Goal: Task Accomplishment & Management: Complete application form

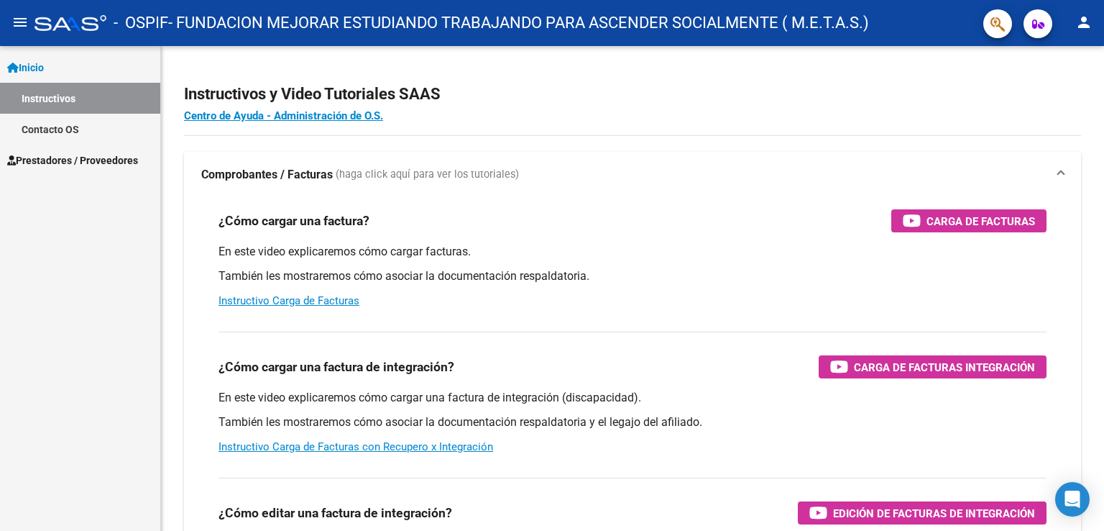
click at [87, 98] on link "Instructivos" at bounding box center [80, 98] width 160 height 31
click at [62, 161] on span "Prestadores / Proveedores" at bounding box center [72, 160] width 131 height 16
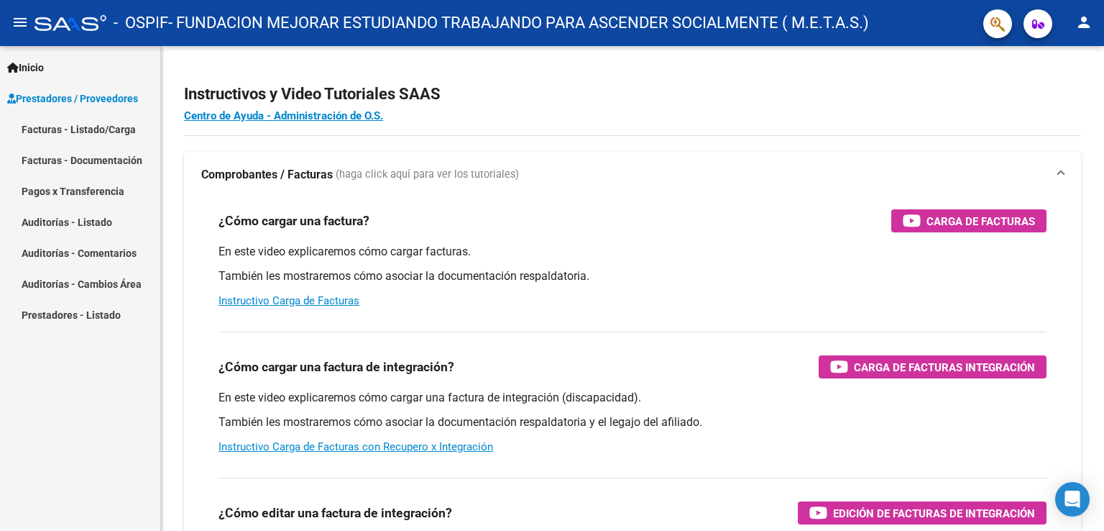
click at [67, 133] on link "Facturas - Listado/Carga" at bounding box center [80, 129] width 160 height 31
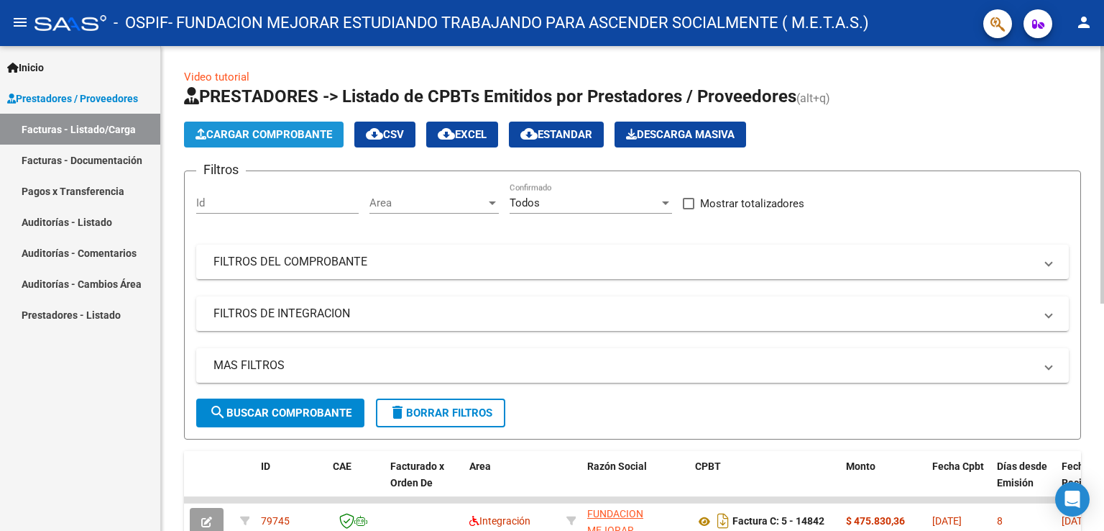
click at [297, 132] on span "Cargar Comprobante" at bounding box center [264, 134] width 137 height 13
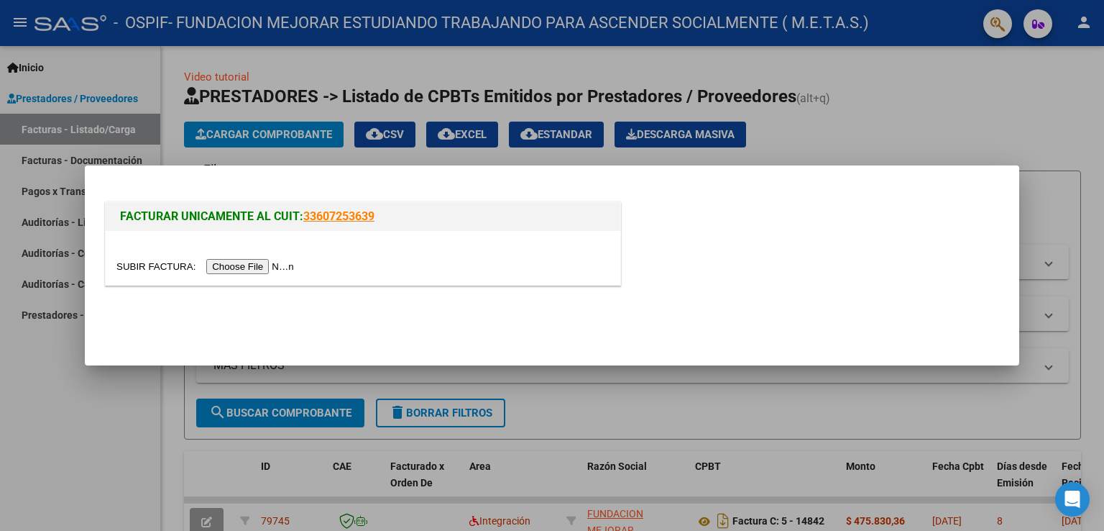
click at [267, 272] on input "file" at bounding box center [207, 266] width 182 height 15
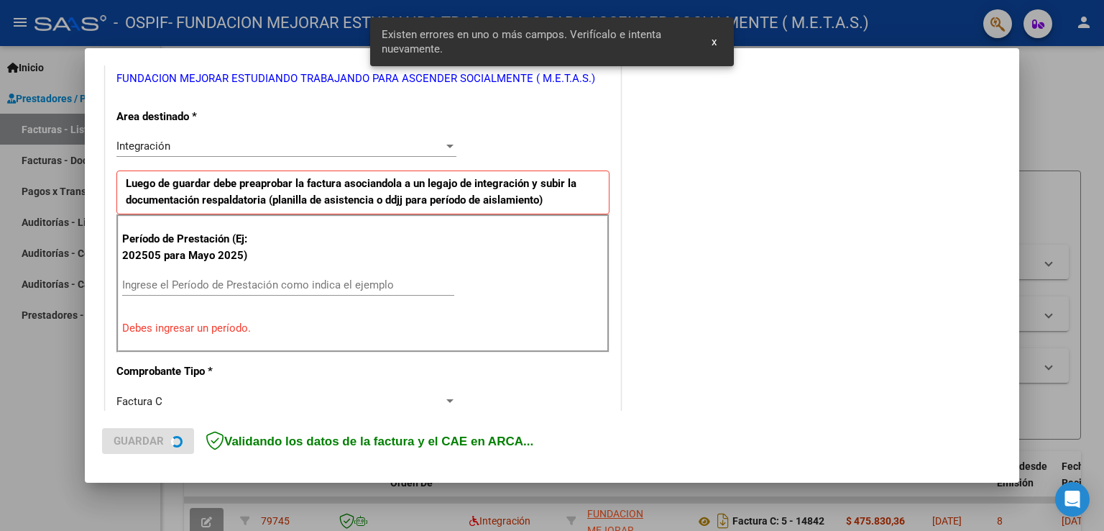
scroll to position [300, 0]
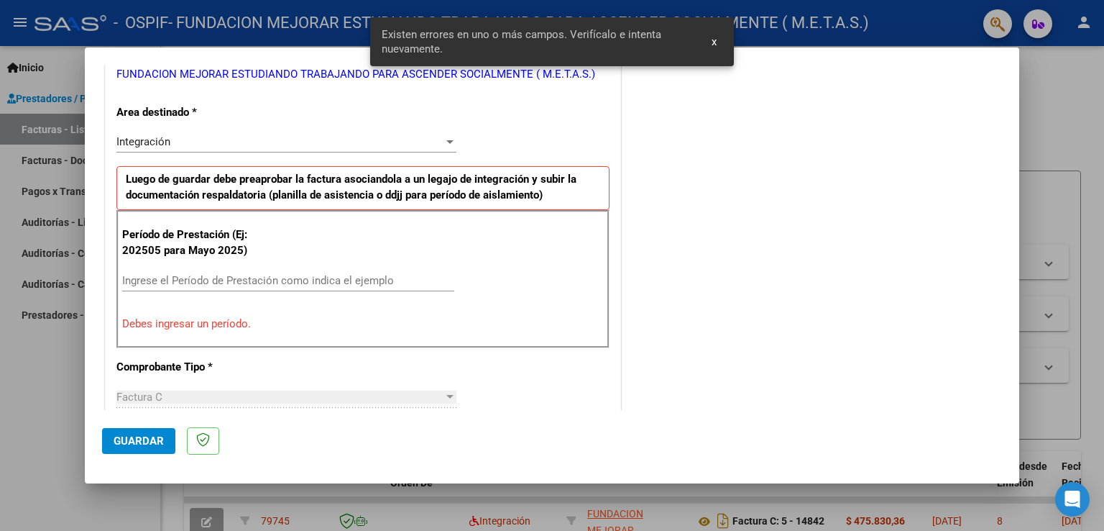
click at [227, 274] on input "Ingrese el Período de Prestación como indica el ejemplo" at bounding box center [288, 280] width 332 height 13
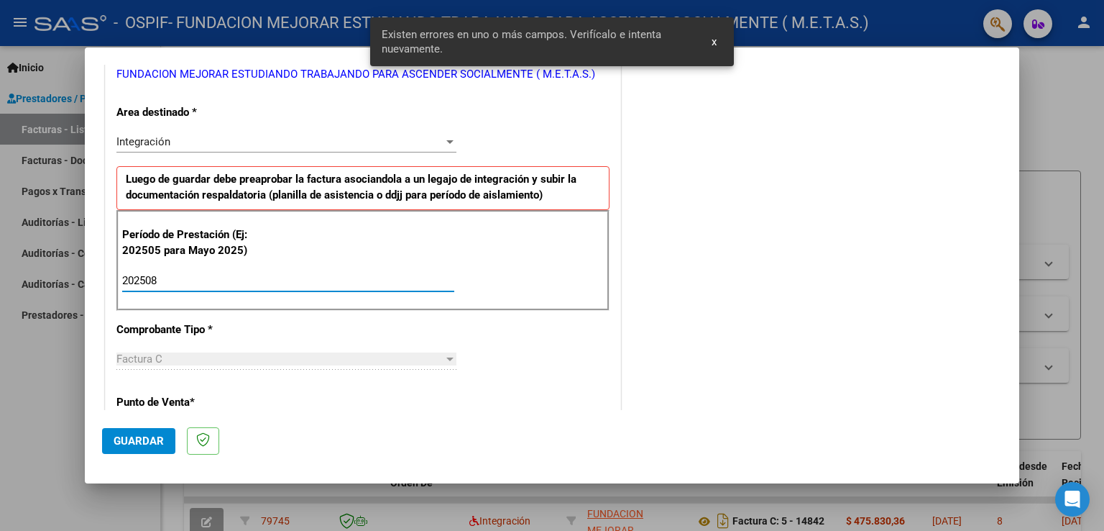
type input "202508"
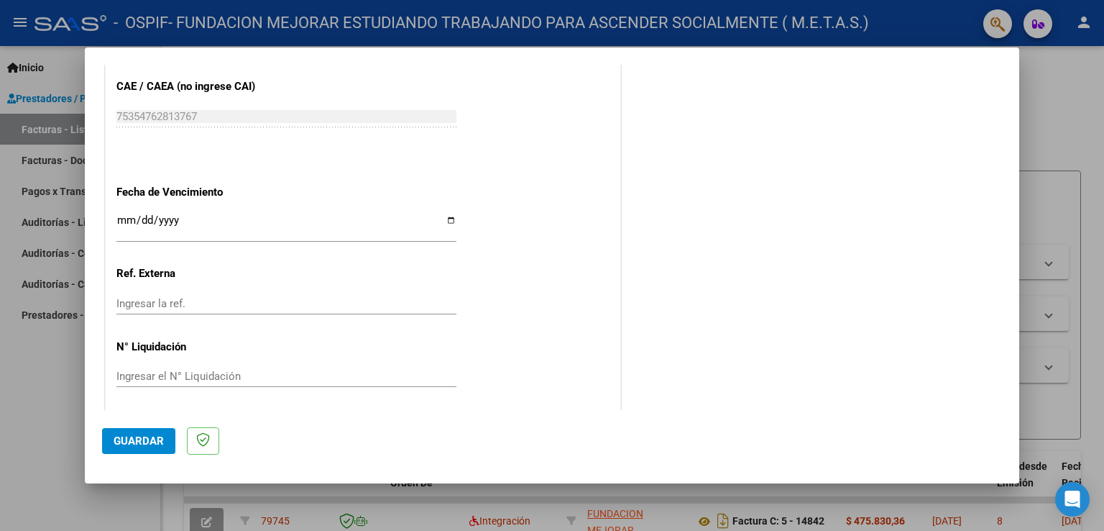
scroll to position [919, 0]
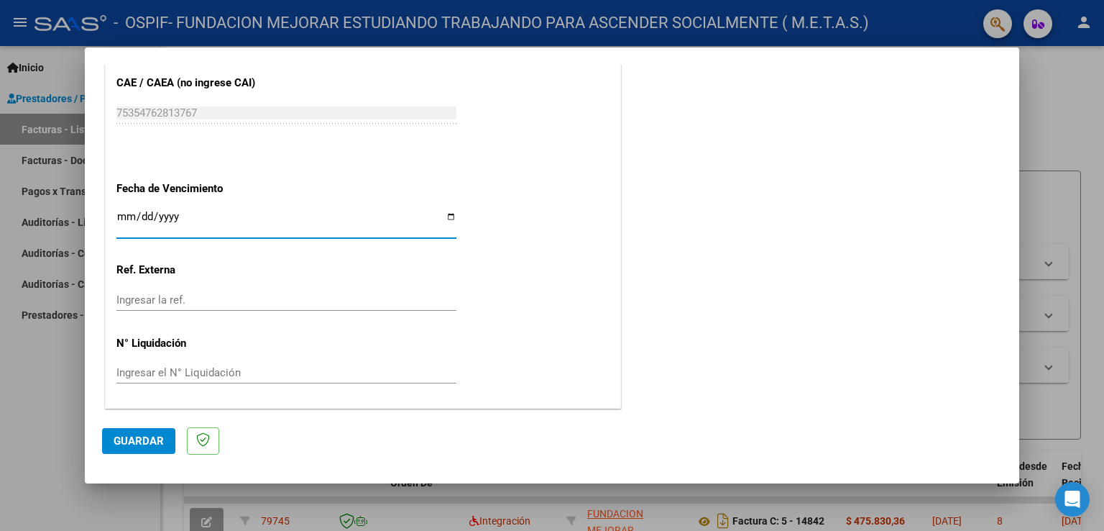
click at [448, 213] on input "Ingresar la fecha" at bounding box center [286, 222] width 340 height 23
type input "[DATE]"
click at [157, 440] on span "Guardar" at bounding box center [139, 440] width 50 height 13
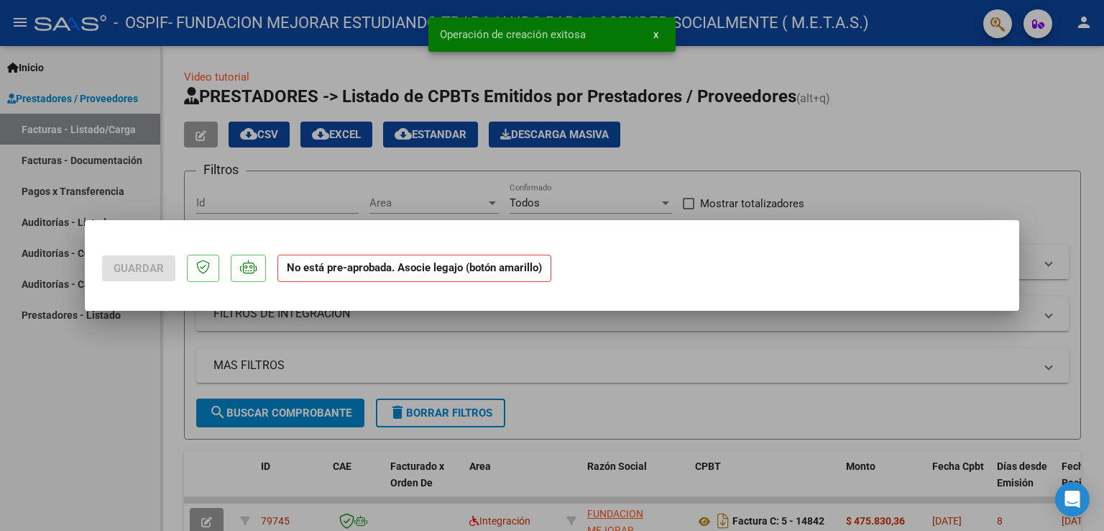
scroll to position [0, 0]
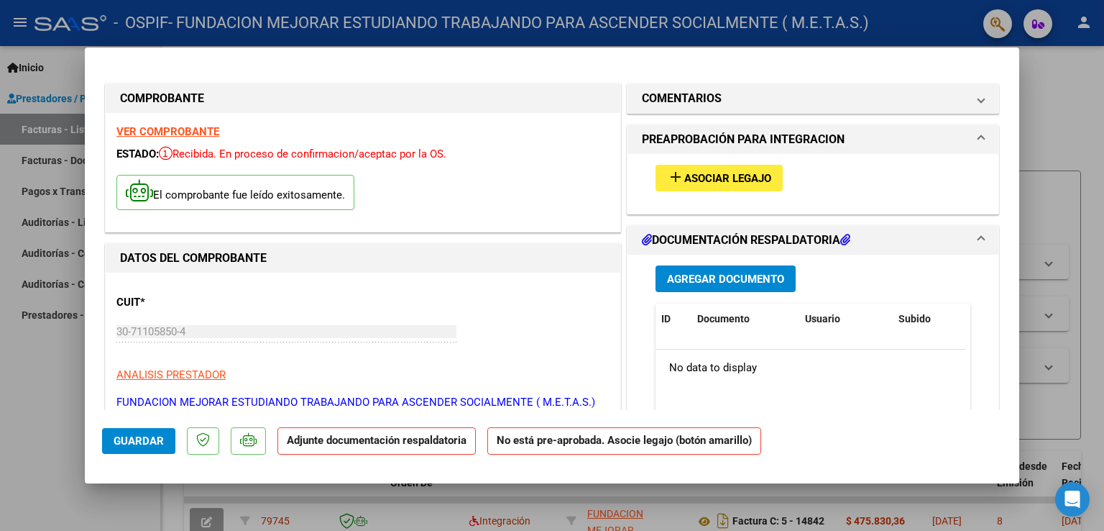
click at [203, 126] on strong "VER COMPROBANTE" at bounding box center [167, 131] width 103 height 13
click at [702, 177] on span "Asociar Legajo" at bounding box center [727, 178] width 87 height 13
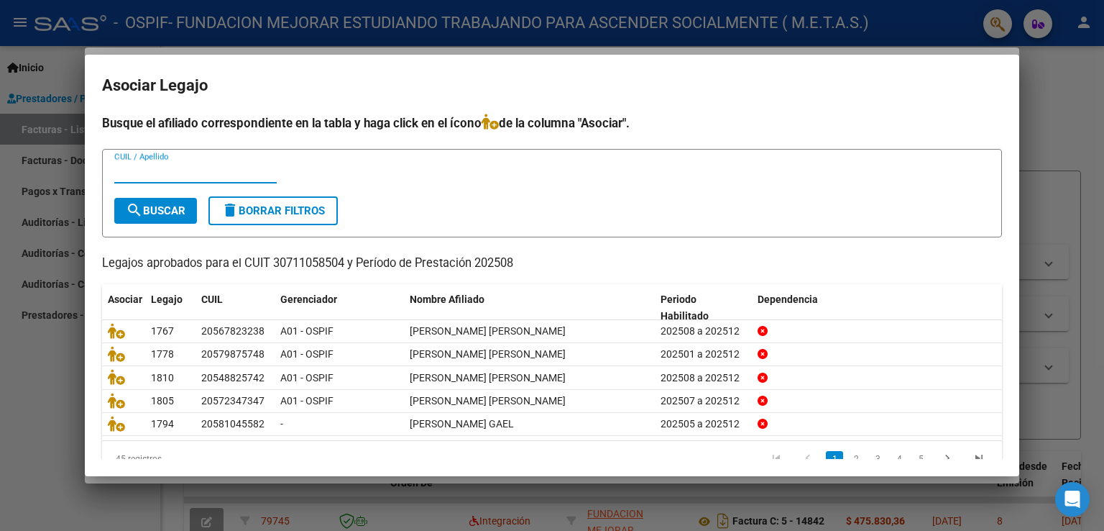
paste input "20954180361"
type input "20954180361"
click at [175, 205] on span "search Buscar" at bounding box center [156, 210] width 60 height 13
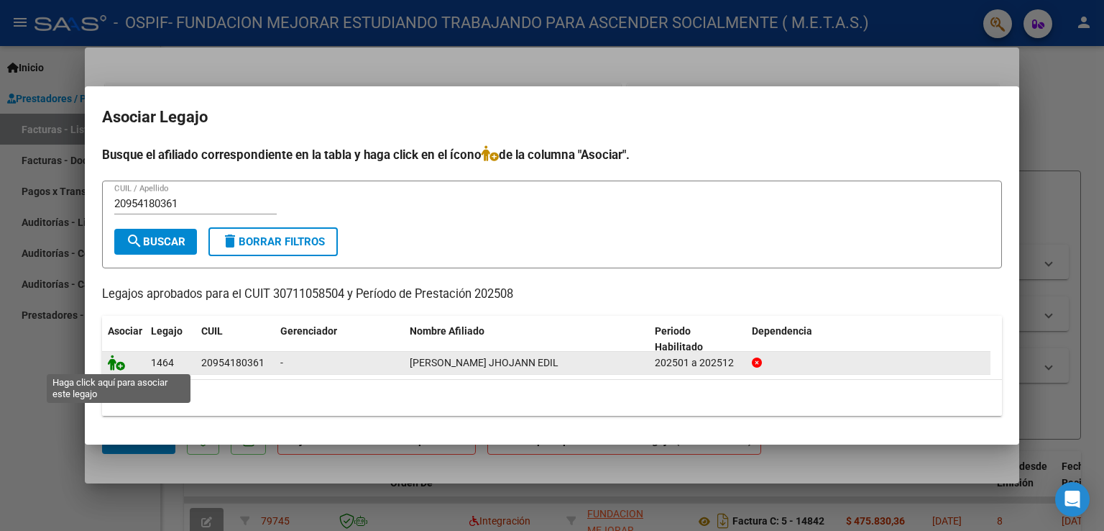
click at [118, 366] on icon at bounding box center [116, 362] width 17 height 16
click at [118, 365] on icon at bounding box center [116, 362] width 17 height 16
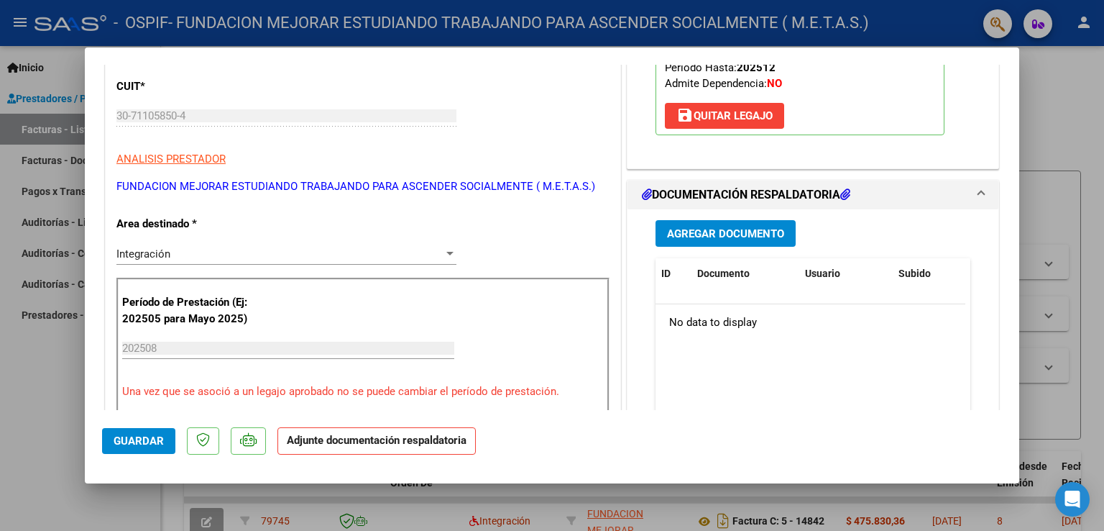
scroll to position [144, 0]
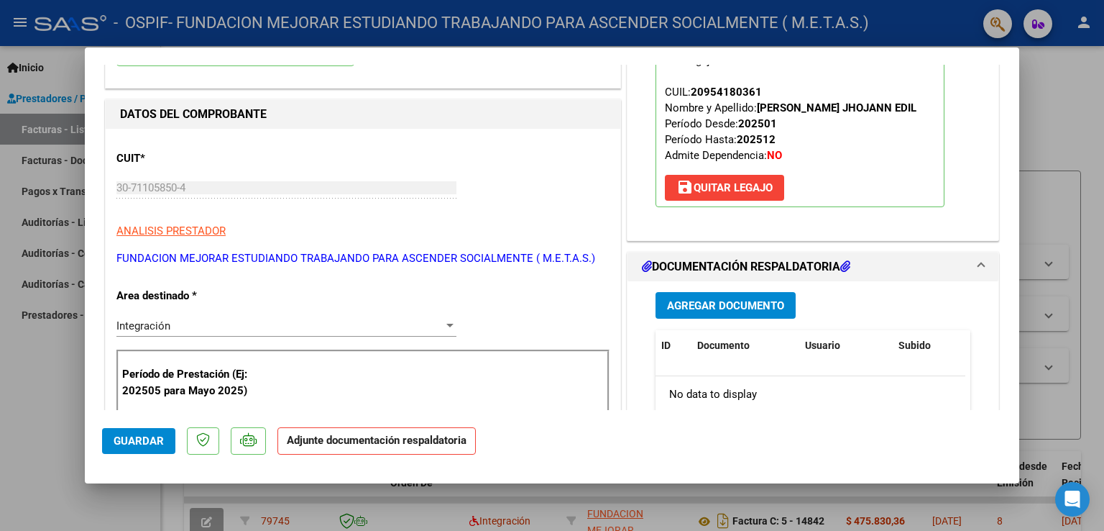
click at [741, 306] on span "Agregar Documento" at bounding box center [725, 305] width 117 height 13
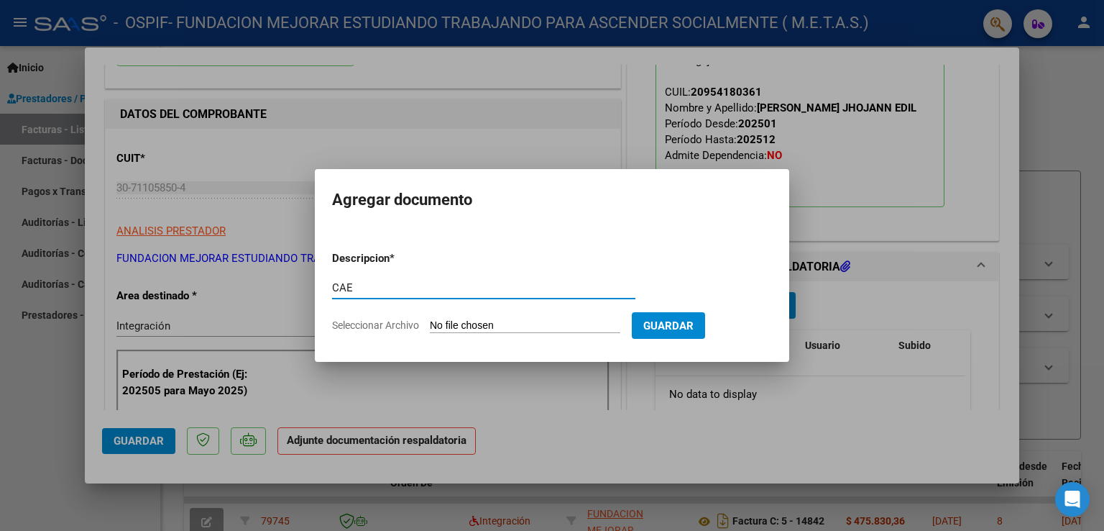
type input "CAE"
click at [486, 326] on input "Seleccionar Archivo" at bounding box center [525, 326] width 191 height 14
type input "C:\fakepath\CAE FC 14810.pdf"
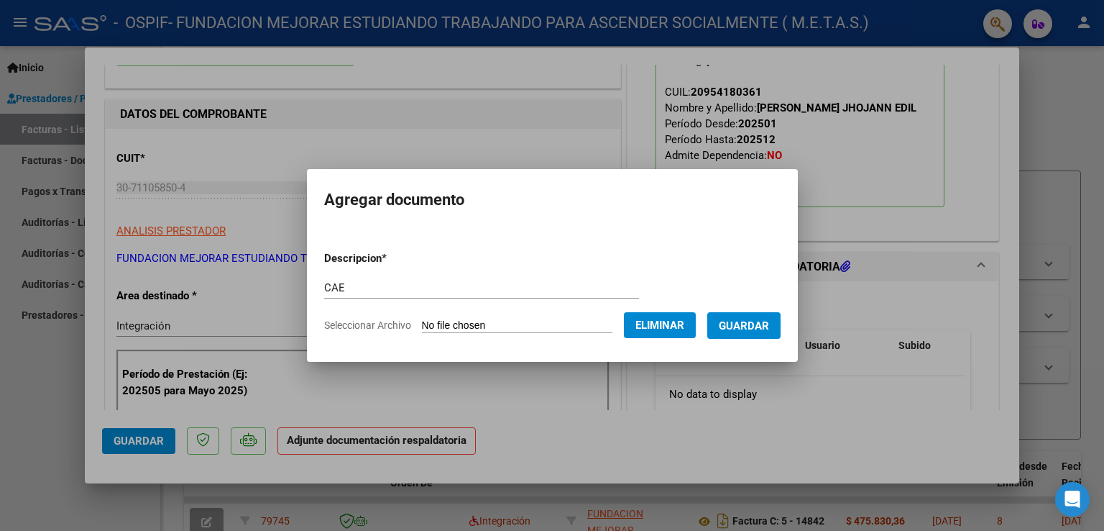
click at [756, 326] on span "Guardar" at bounding box center [744, 325] width 50 height 13
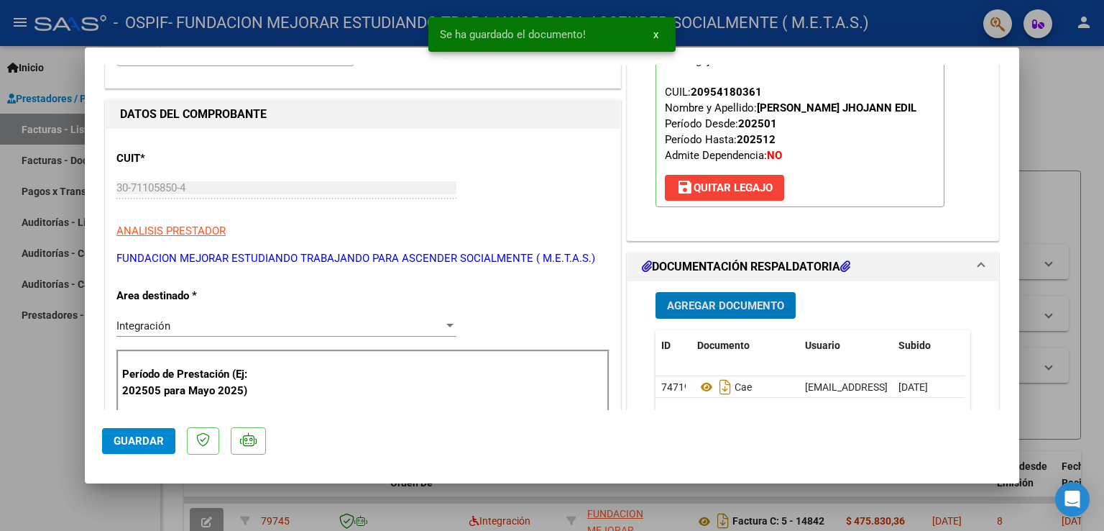
click at [743, 305] on span "Agregar Documento" at bounding box center [725, 305] width 117 height 13
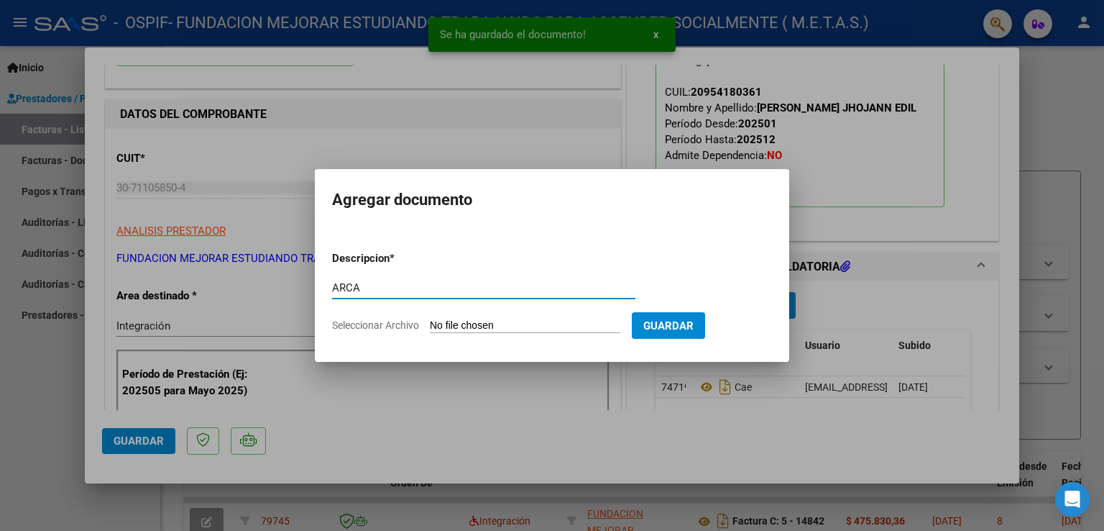
type input "ARCA"
click at [534, 324] on input "Seleccionar Archivo" at bounding box center [525, 326] width 191 height 14
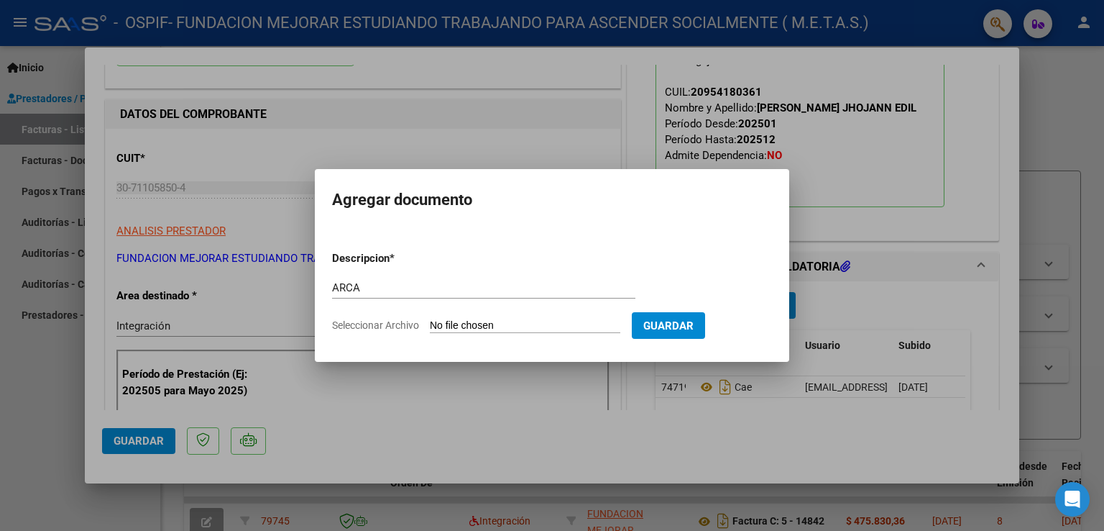
type input "C:\fakepath\ARCA AFIP.pdf"
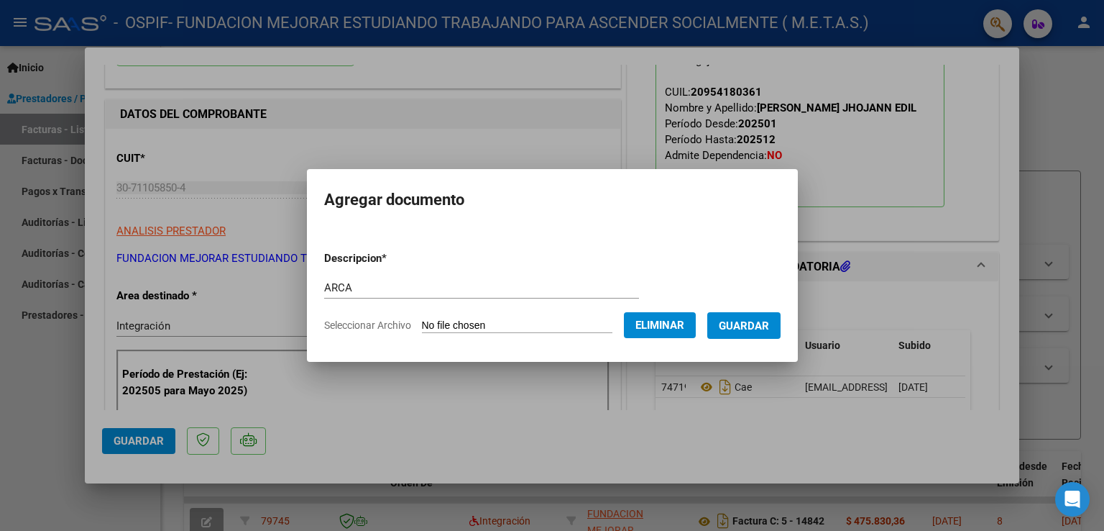
click at [745, 329] on span "Guardar" at bounding box center [744, 325] width 50 height 13
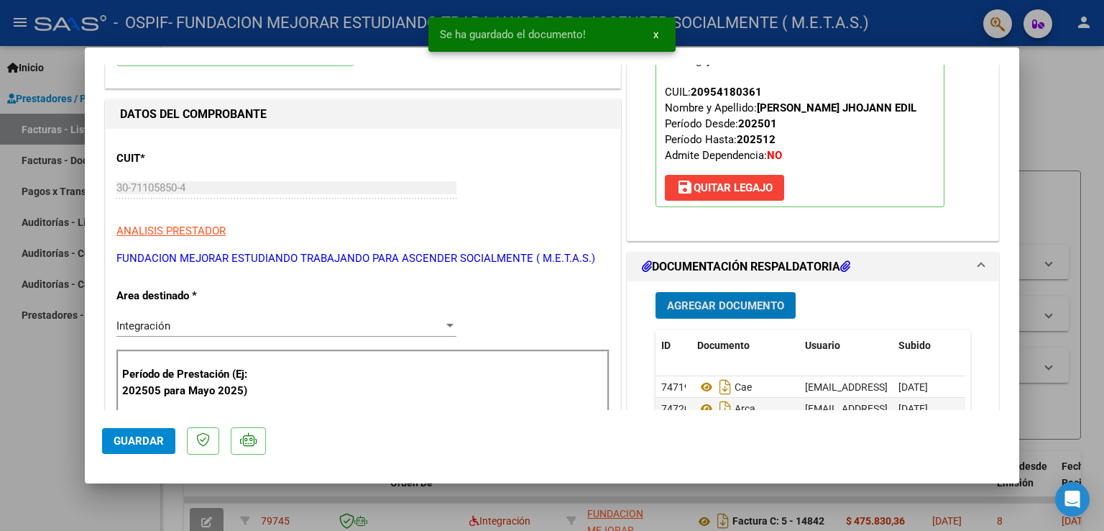
click at [739, 305] on span "Agregar Documento" at bounding box center [725, 305] width 117 height 13
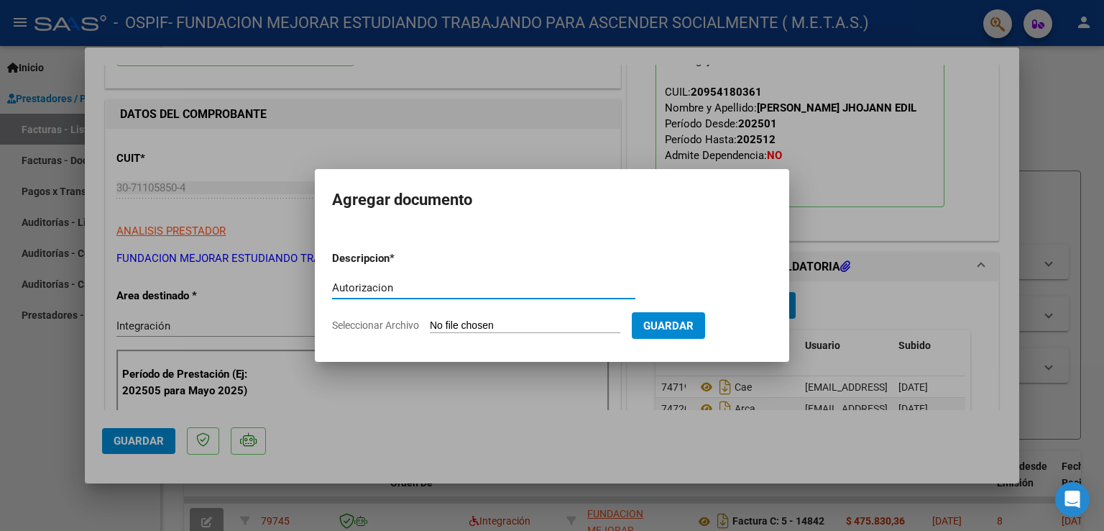
type input "Autorizacion"
click at [513, 323] on input "Seleccionar Archivo" at bounding box center [525, 326] width 191 height 14
type input "C:\fakepath\[PERSON_NAME] (Abril-Dic).pdf"
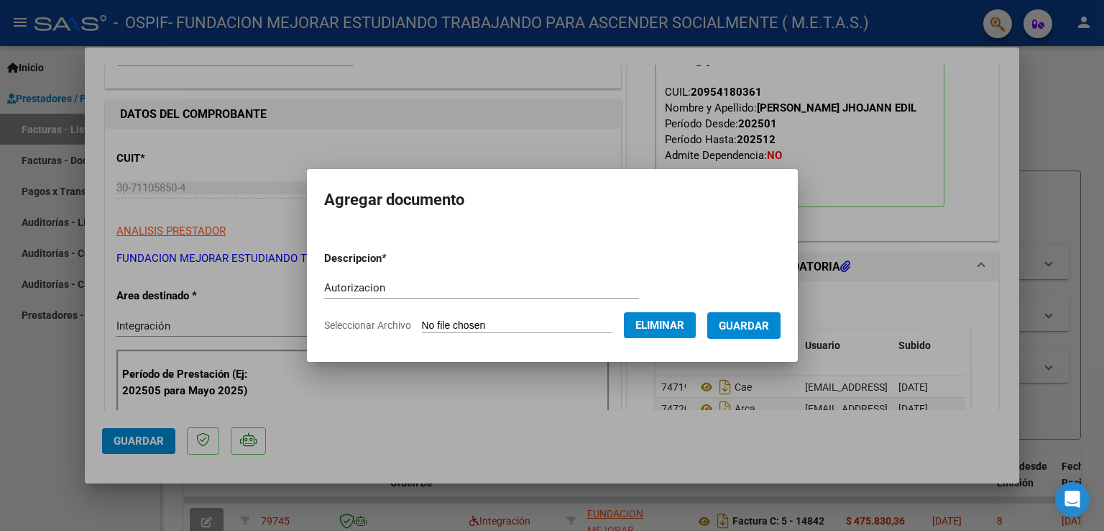
click at [748, 331] on span "Guardar" at bounding box center [744, 325] width 50 height 13
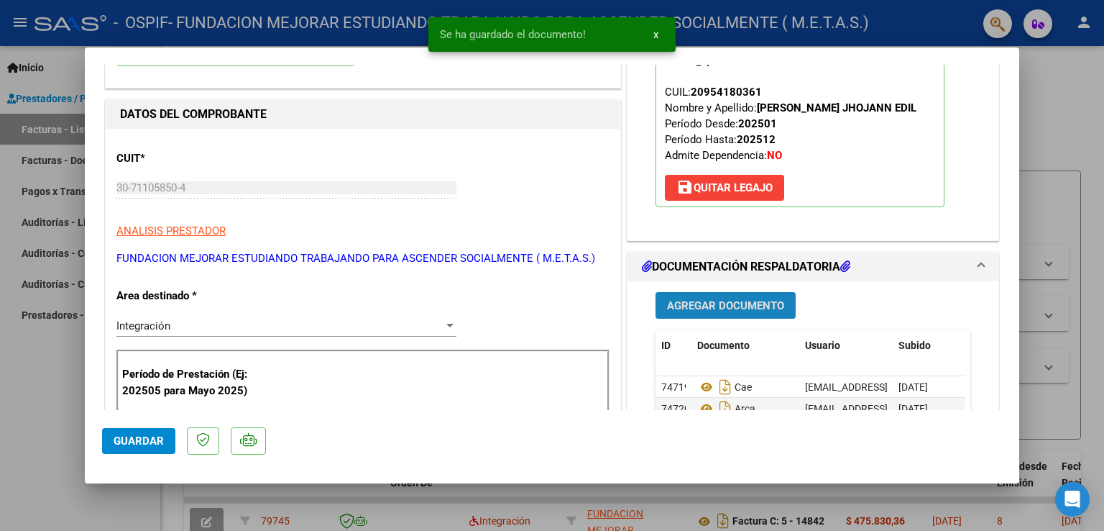
click at [736, 312] on button "Agregar Documento" at bounding box center [726, 305] width 140 height 27
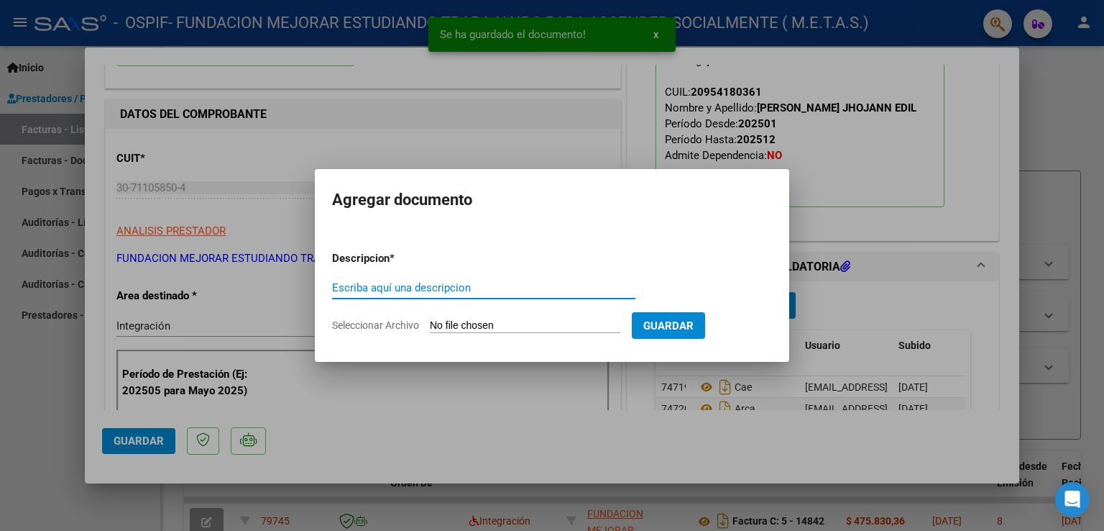
click at [437, 285] on input "Escriba aquí una descripcion" at bounding box center [483, 287] width 303 height 13
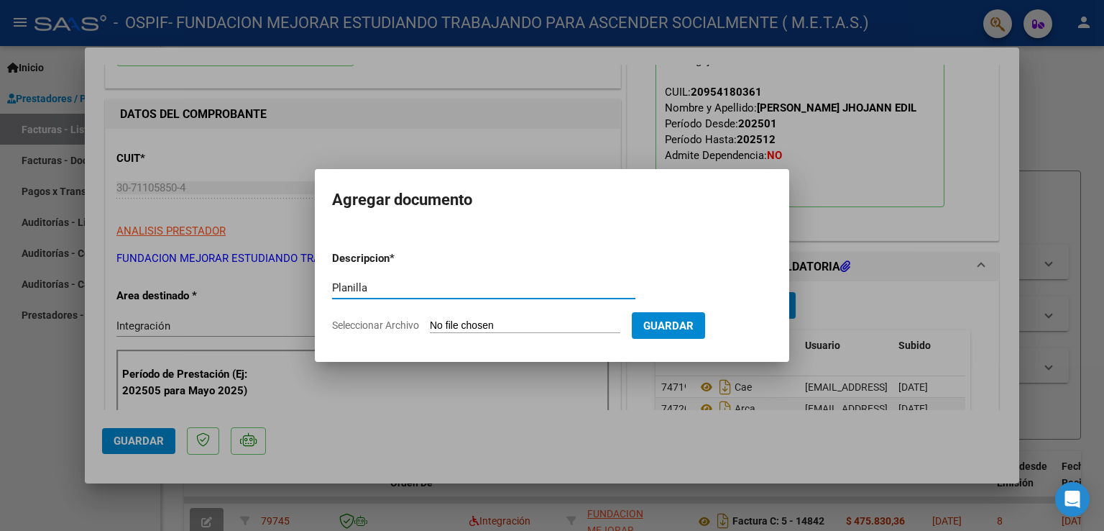
type input "Planilla"
click at [449, 330] on input "Seleccionar Archivo" at bounding box center [525, 326] width 191 height 14
type input "C:\fakepath\[PERSON_NAME] - Planilla asistencia Agosto.pdf"
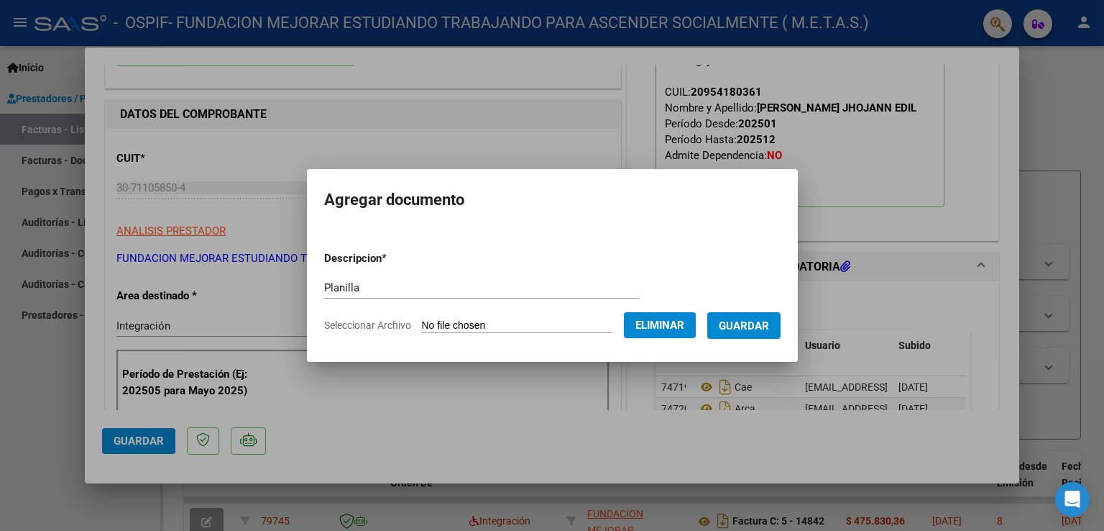
click at [753, 329] on span "Guardar" at bounding box center [744, 325] width 50 height 13
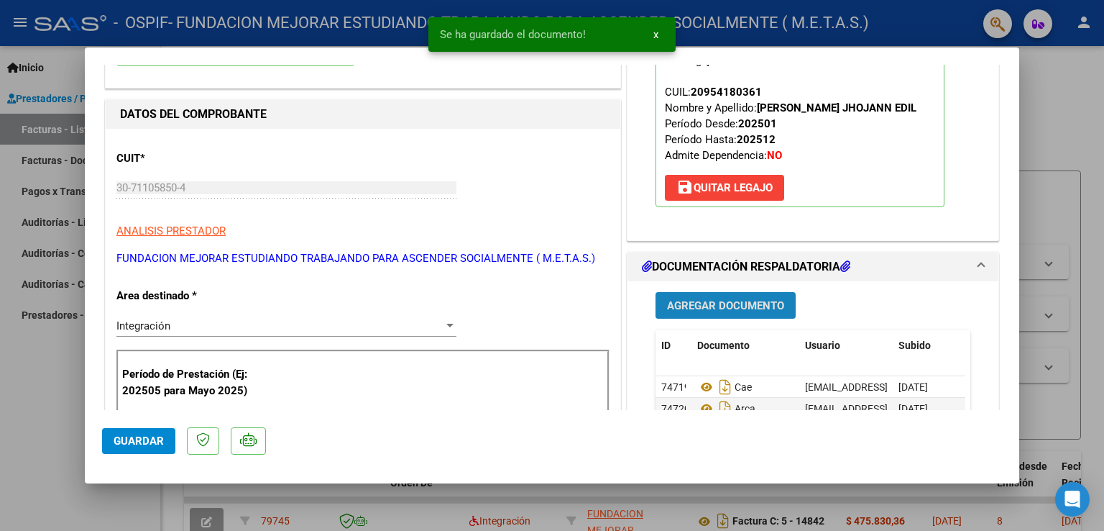
click at [728, 303] on span "Agregar Documento" at bounding box center [725, 305] width 117 height 13
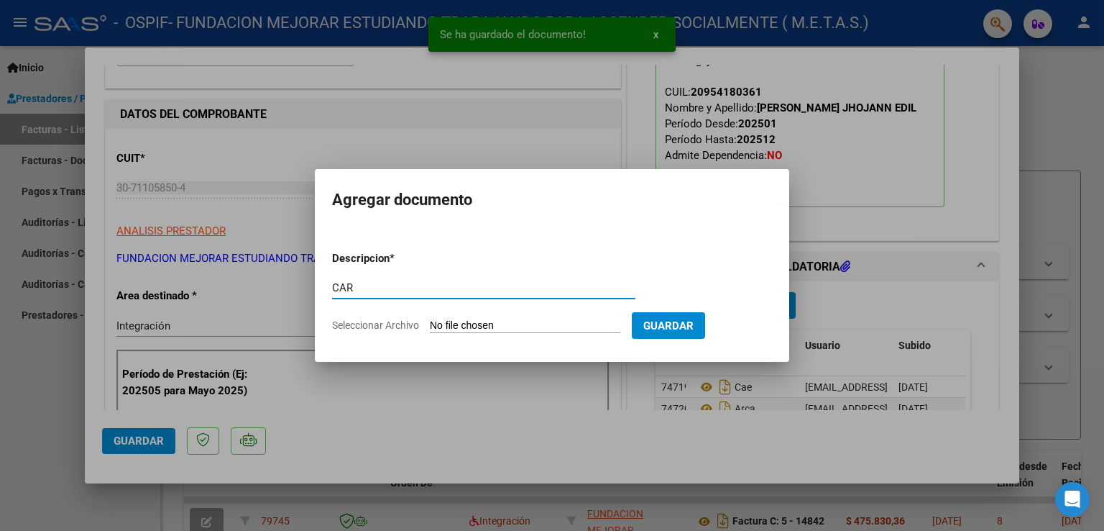
type input "CAR"
click at [451, 322] on input "Seleccionar Archivo" at bounding box center [525, 326] width 191 height 14
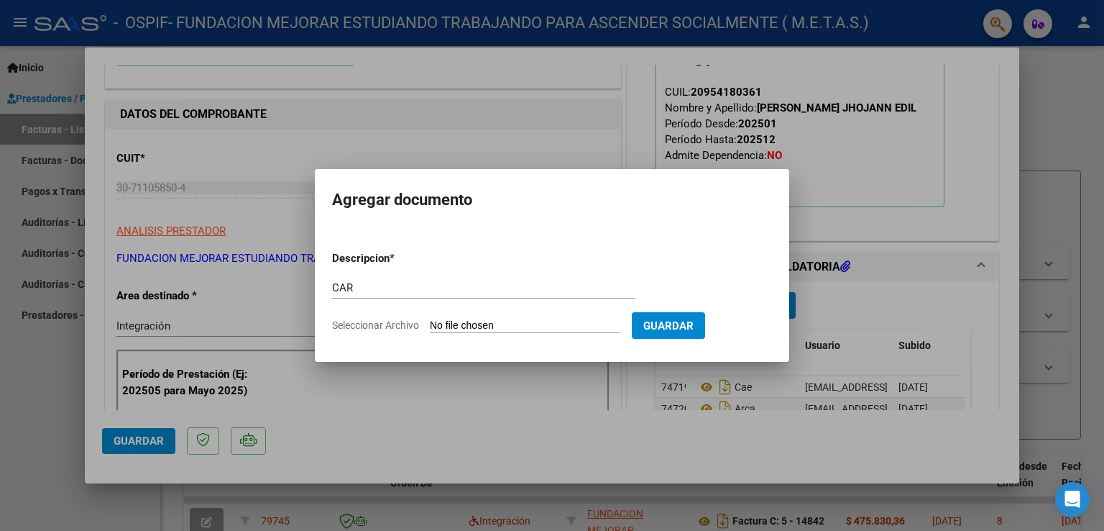
type input "C:\fakepath\[PERSON_NAME] - CAR.pdf"
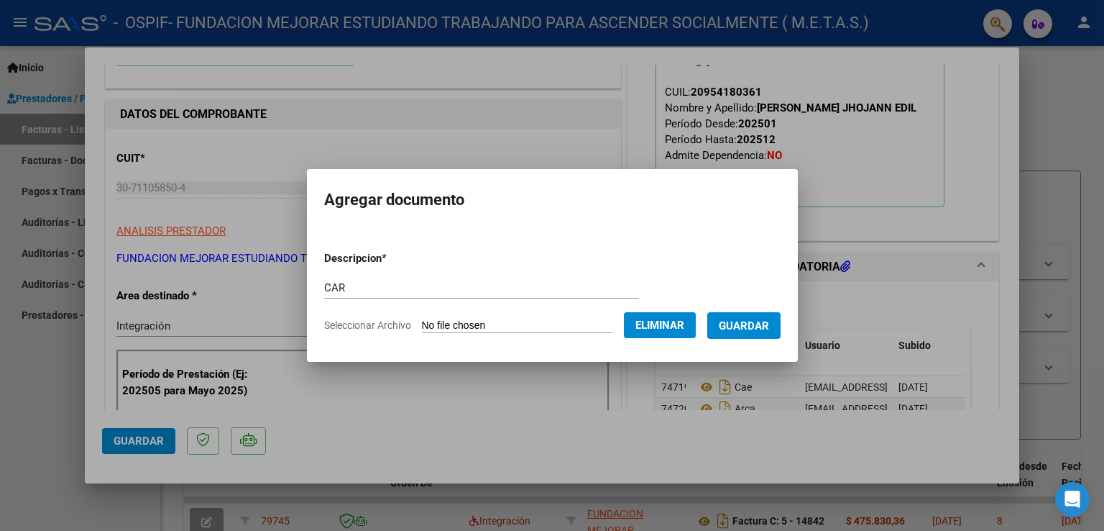
click at [759, 331] on span "Guardar" at bounding box center [744, 325] width 50 height 13
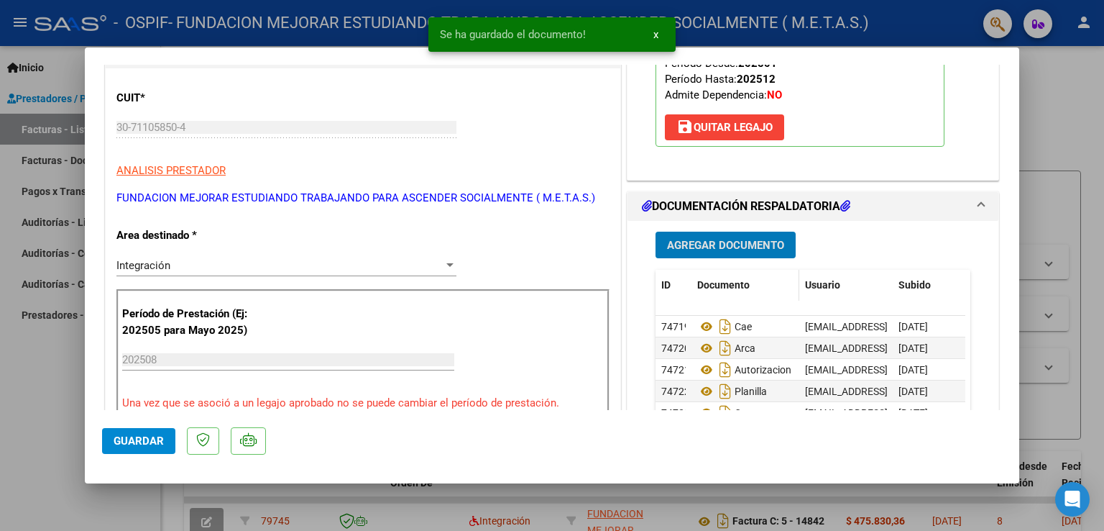
scroll to position [288, 0]
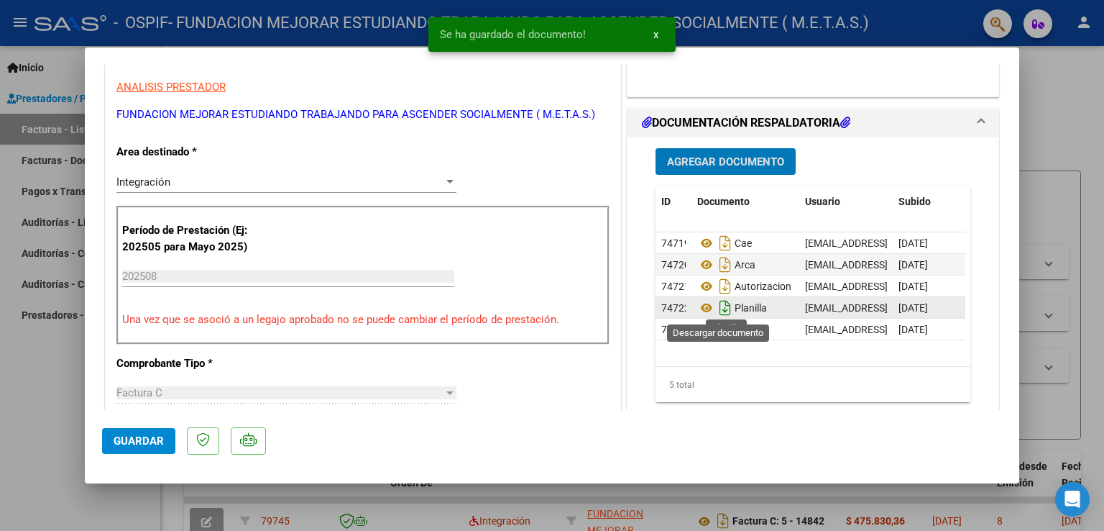
click at [718, 303] on icon "Descargar documento" at bounding box center [725, 307] width 19 height 23
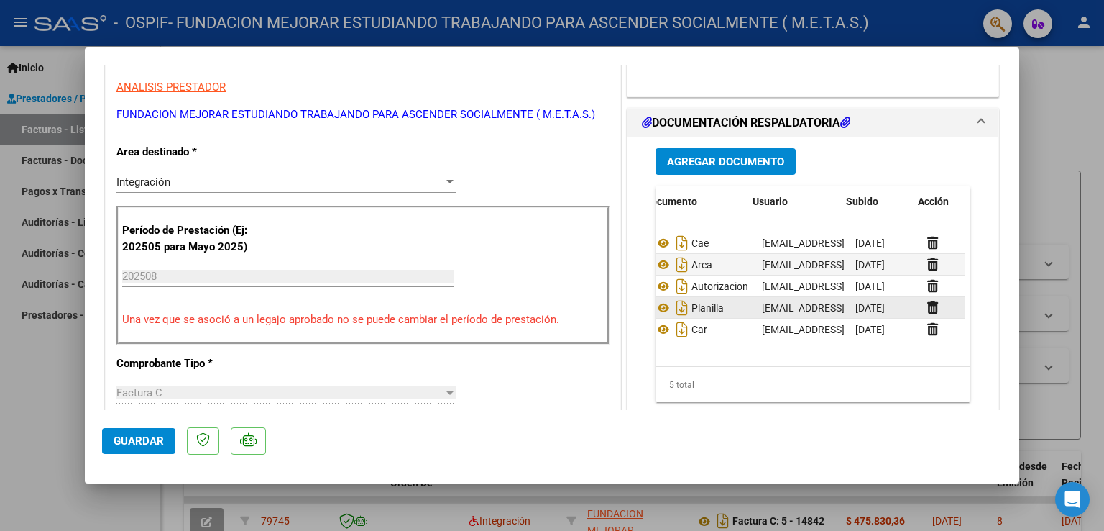
scroll to position [0, 52]
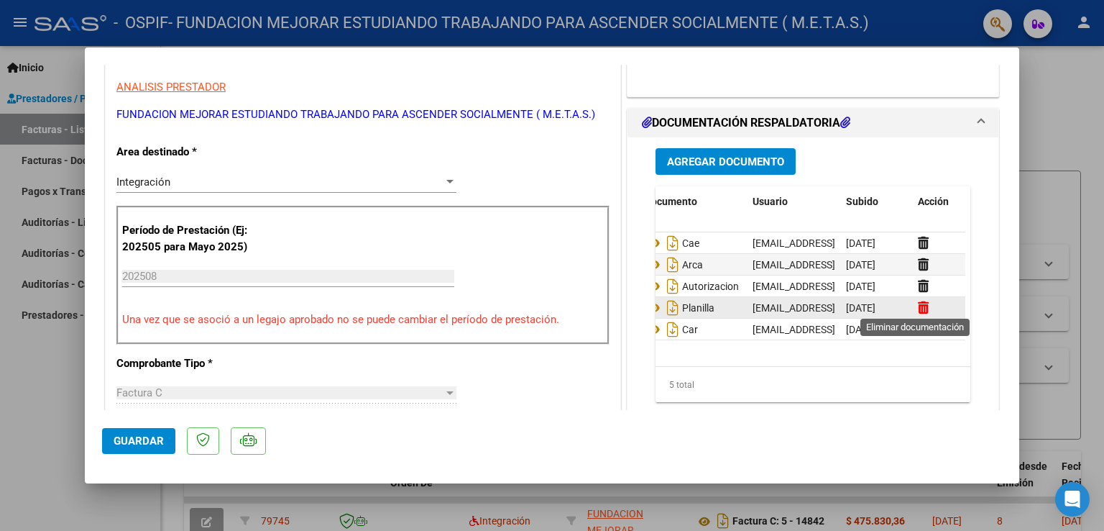
click at [918, 307] on icon at bounding box center [923, 308] width 11 height 14
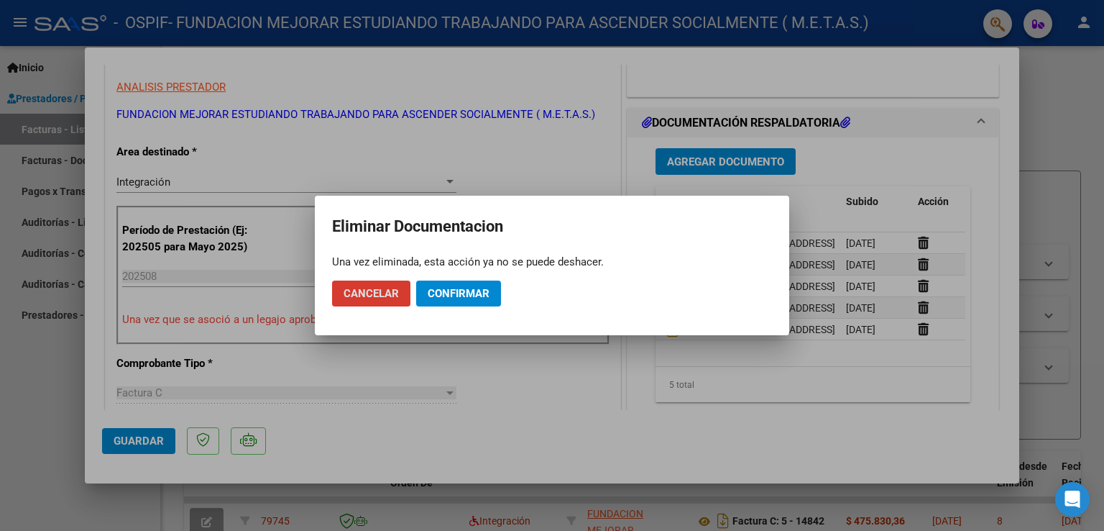
click at [449, 292] on span "Confirmar" at bounding box center [459, 293] width 62 height 13
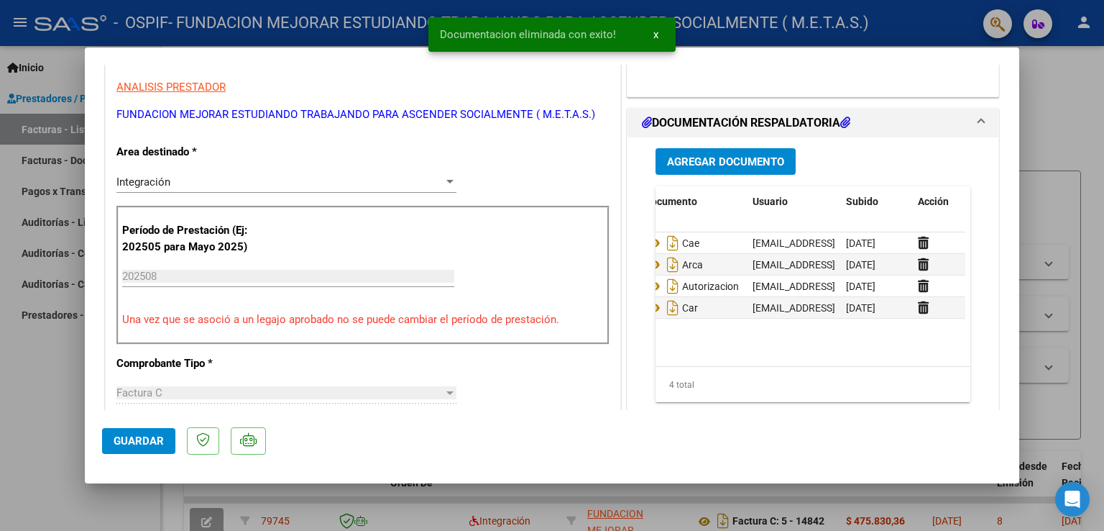
click at [704, 170] on button "Agregar Documento" at bounding box center [726, 161] width 140 height 27
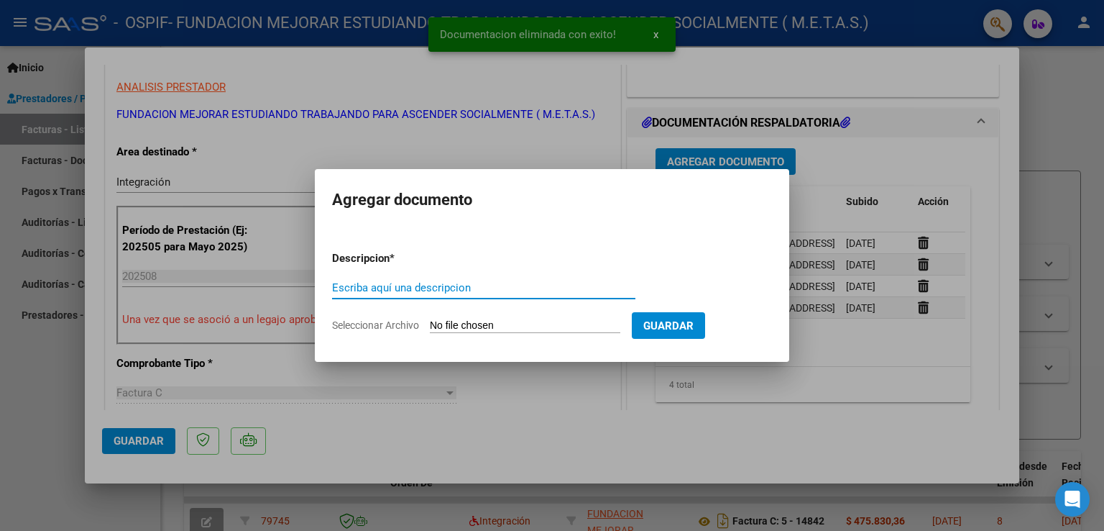
click at [469, 288] on input "Escriba aquí una descripcion" at bounding box center [483, 287] width 303 height 13
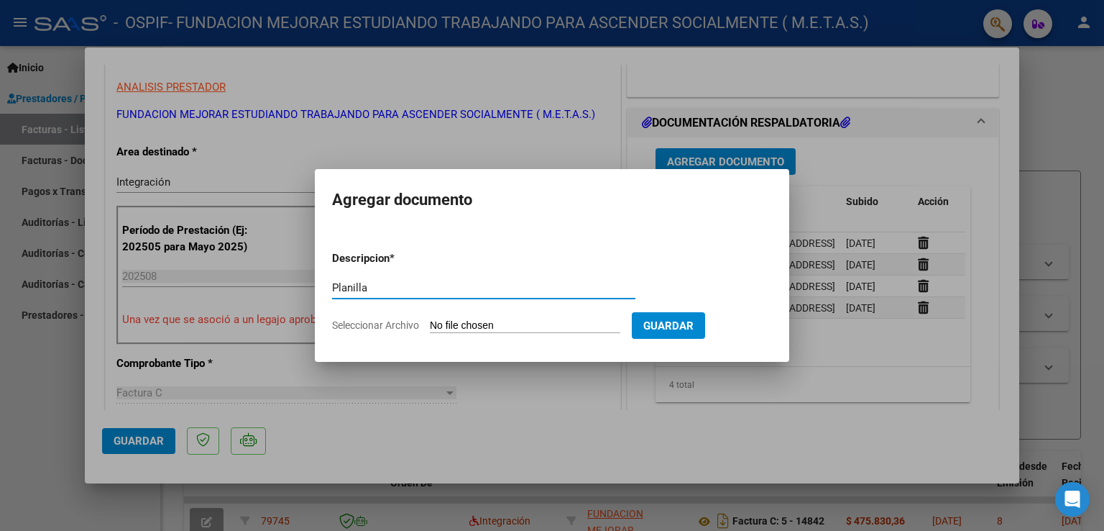
type input "Planilla"
click at [466, 326] on input "Seleccionar Archivo" at bounding box center [525, 326] width 191 height 14
type input "C:\fakepath\[PERSON_NAME] - Planilla asistencia Agosto.pdf"
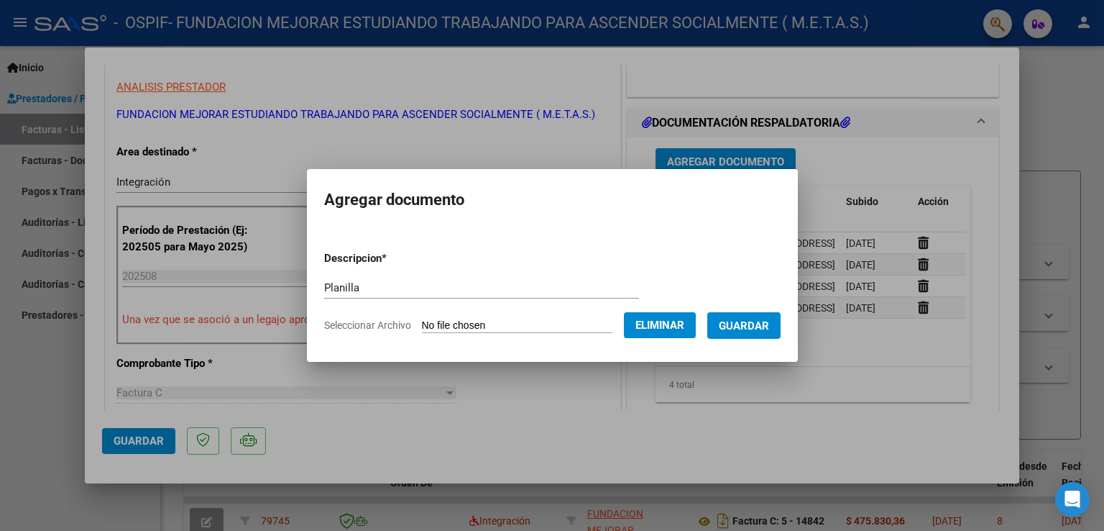
click at [757, 326] on span "Guardar" at bounding box center [744, 325] width 50 height 13
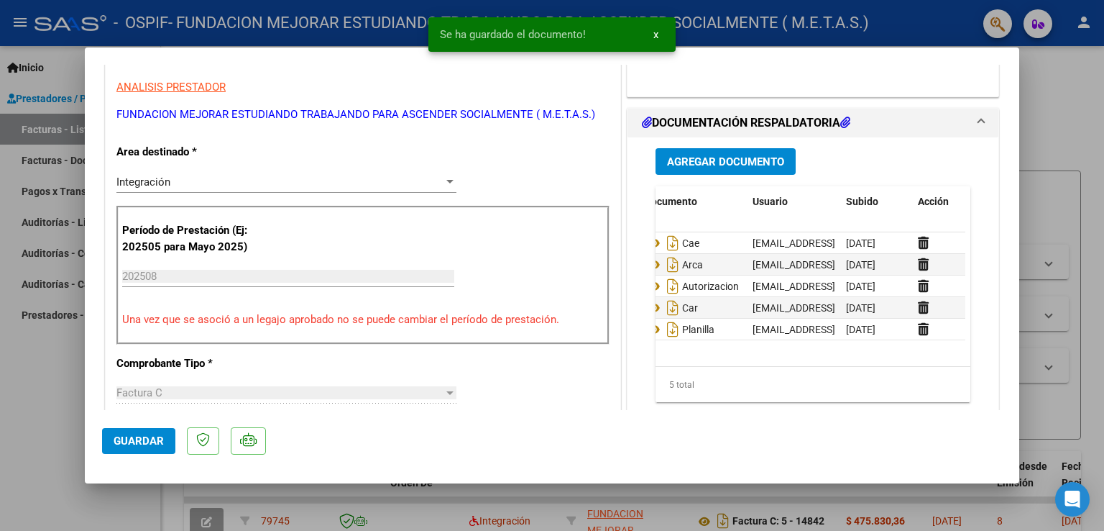
scroll to position [0, 0]
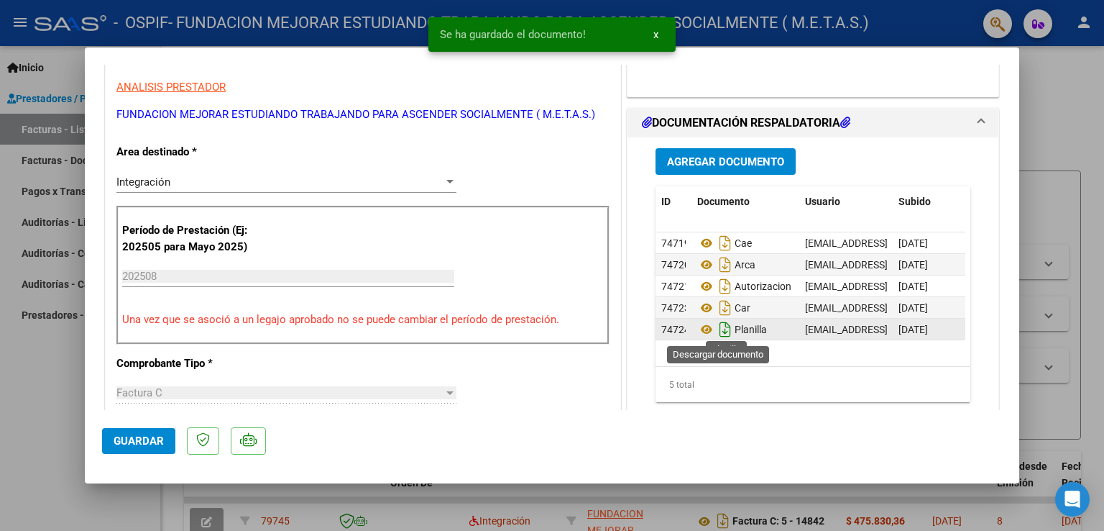
click at [722, 327] on icon "Descargar documento" at bounding box center [725, 329] width 19 height 23
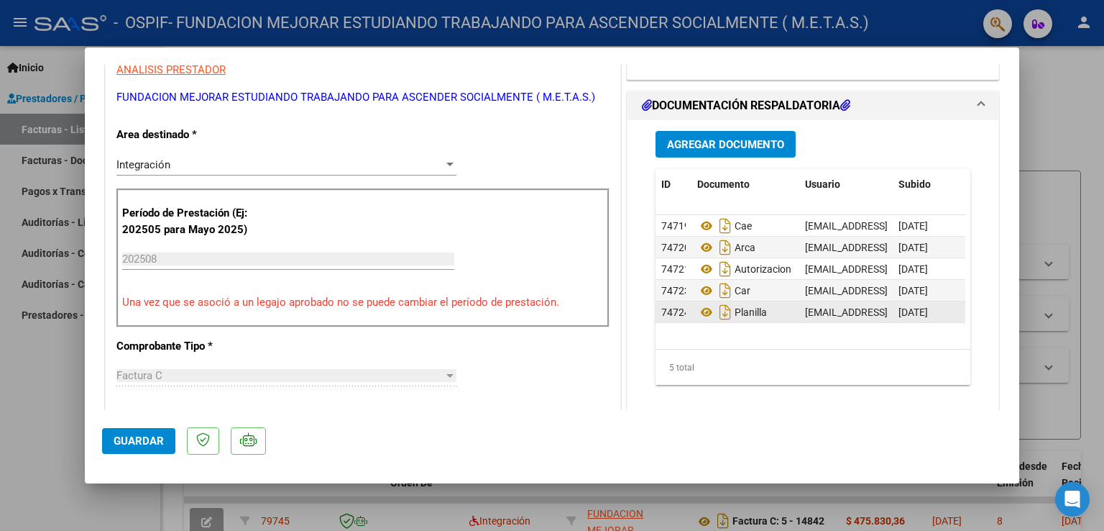
scroll to position [431, 0]
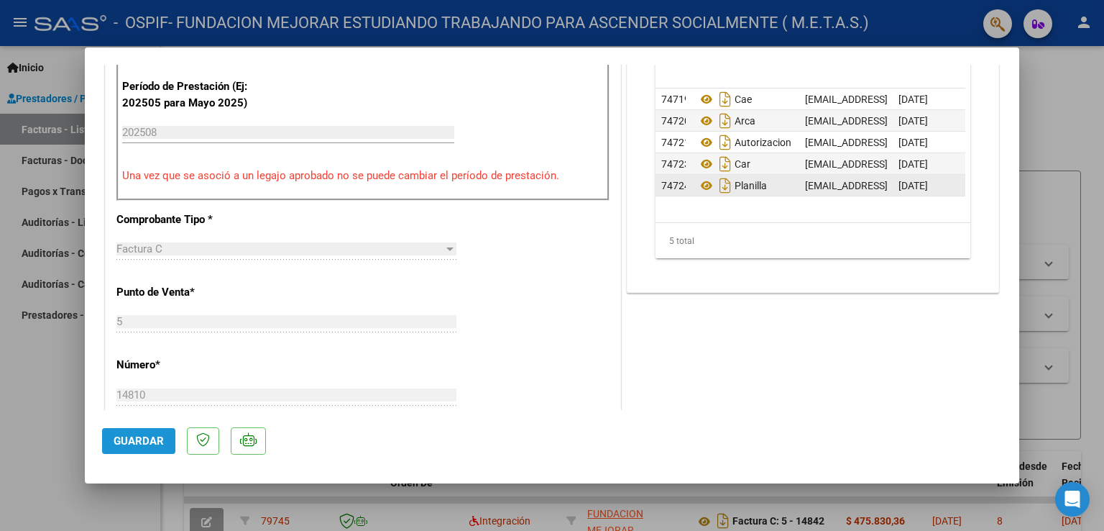
click at [126, 444] on span "Guardar" at bounding box center [139, 440] width 50 height 13
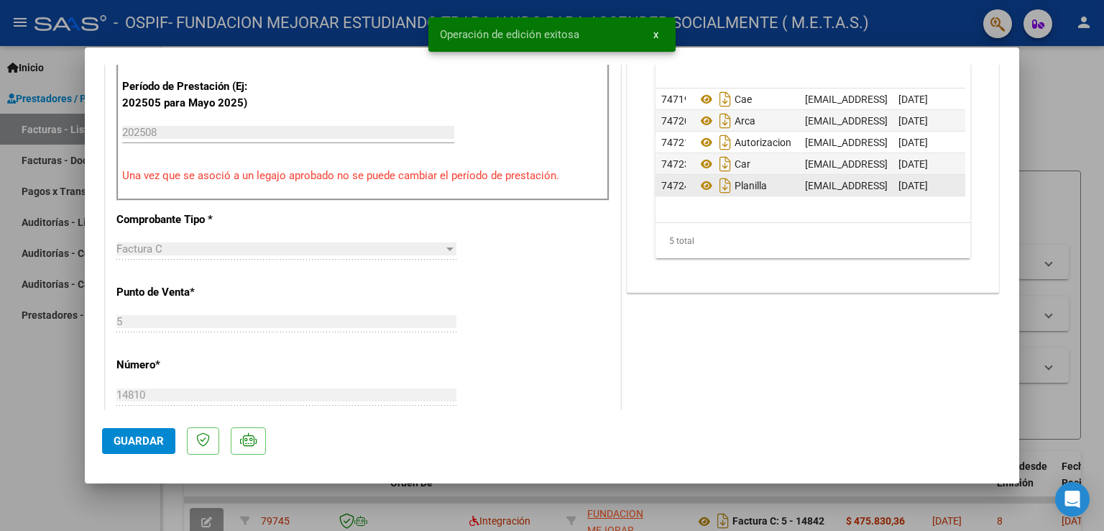
click at [40, 441] on div at bounding box center [552, 265] width 1104 height 531
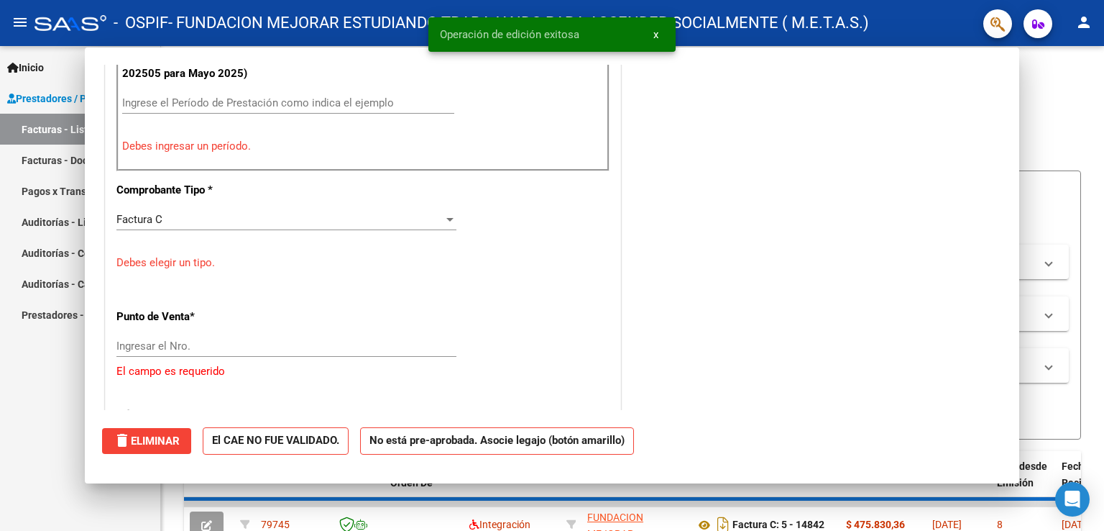
scroll to position [0, 0]
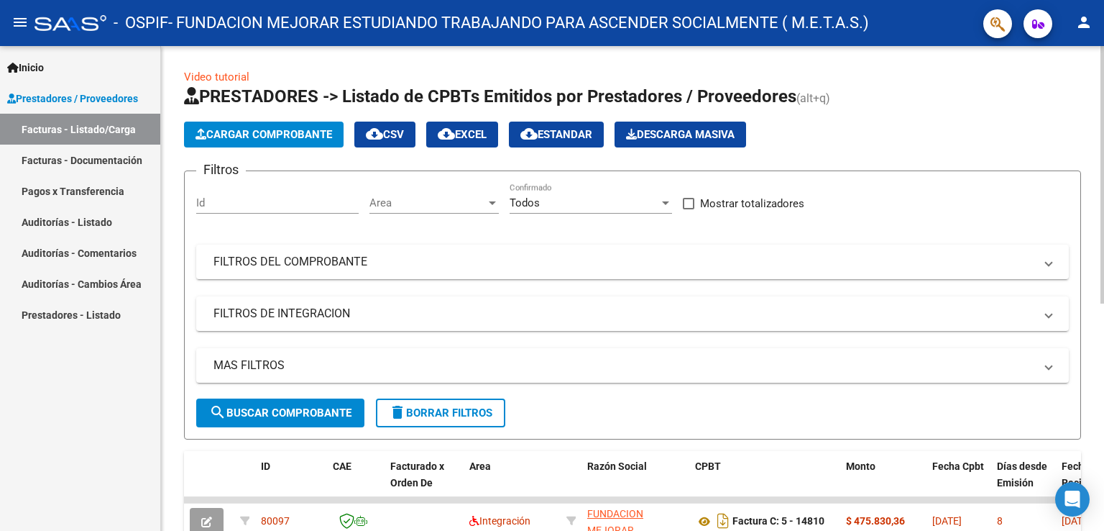
click at [313, 128] on span "Cargar Comprobante" at bounding box center [264, 134] width 137 height 13
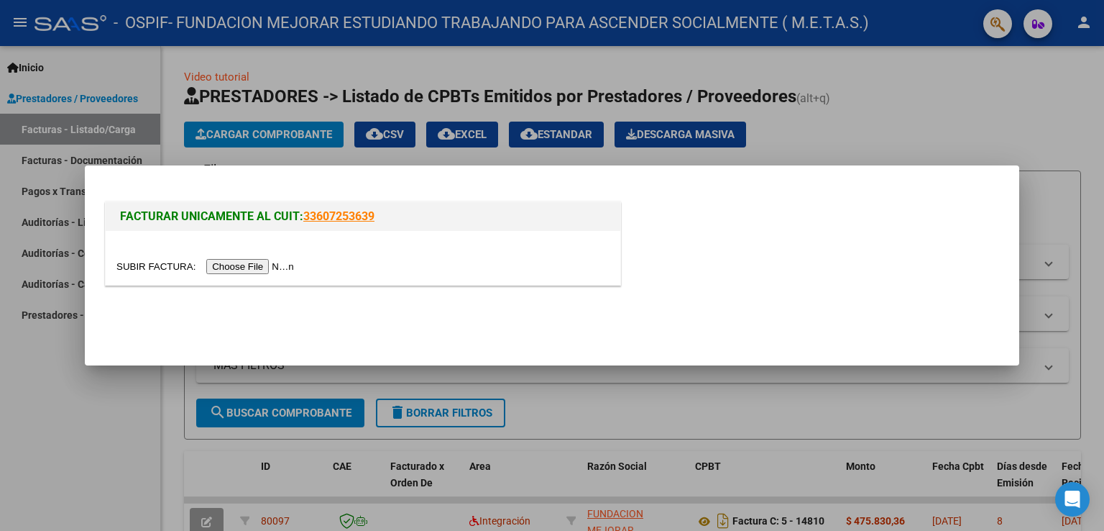
click at [276, 268] on input "file" at bounding box center [207, 266] width 182 height 15
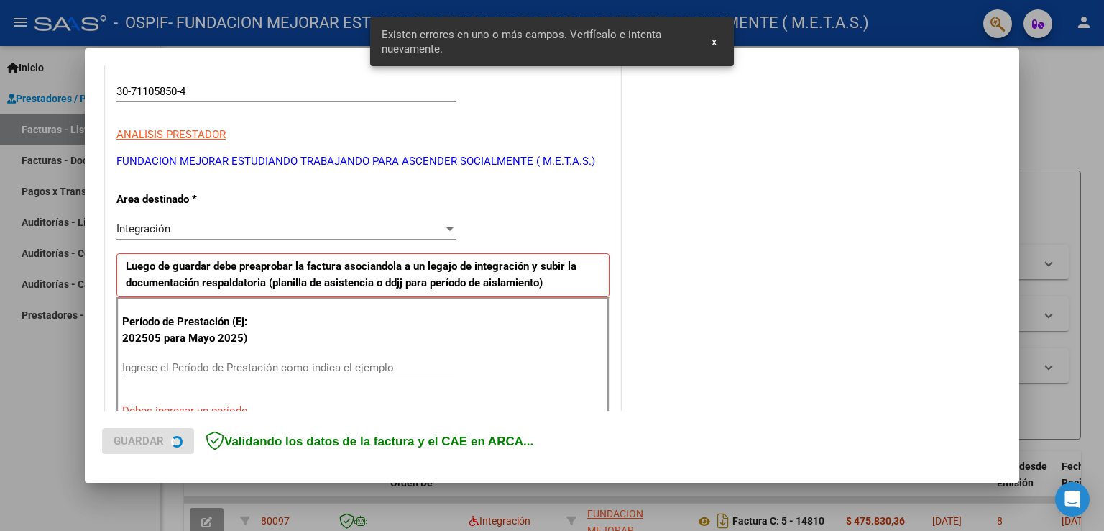
scroll to position [216, 0]
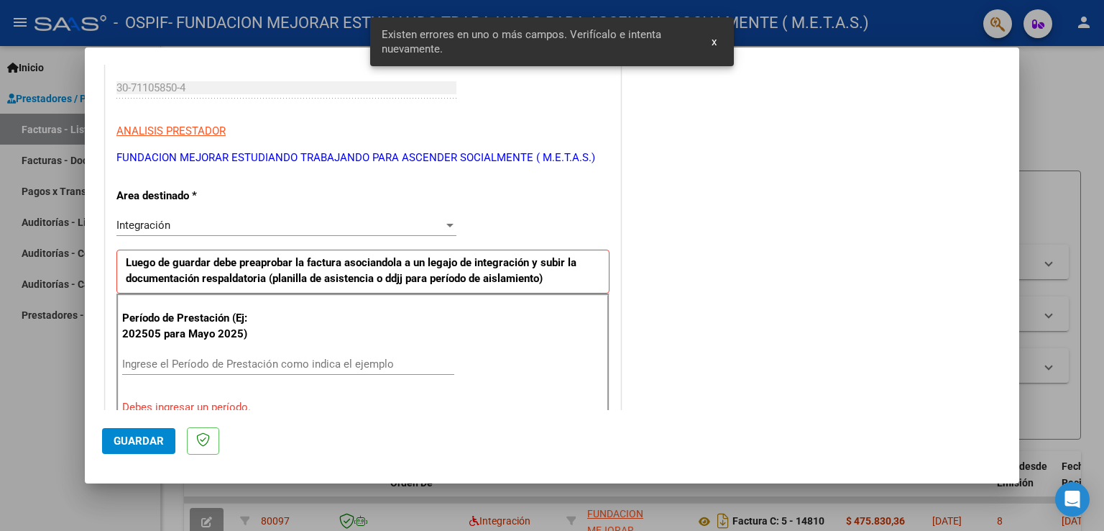
click at [236, 359] on input "Ingrese el Período de Prestación como indica el ejemplo" at bounding box center [288, 363] width 332 height 13
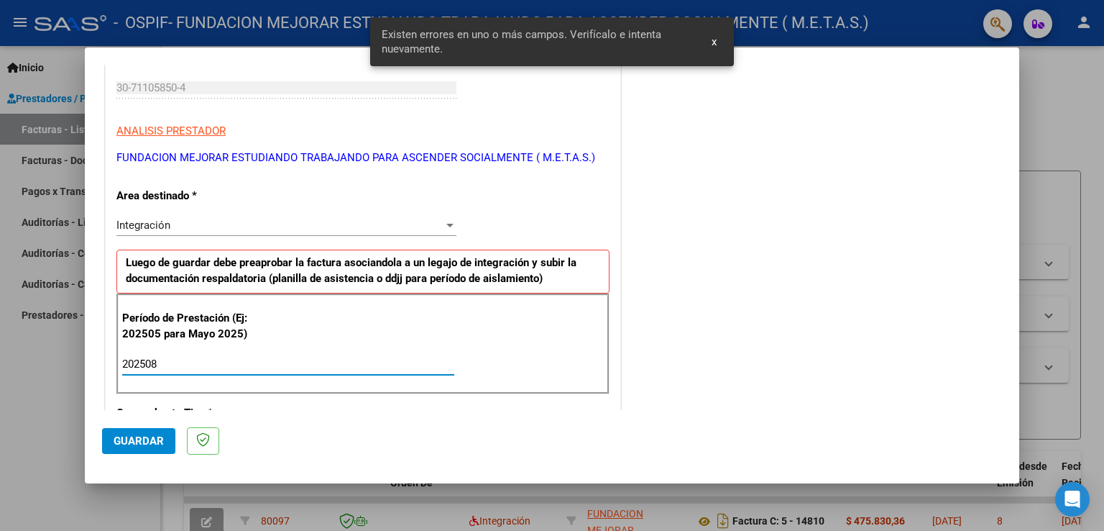
type input "202508"
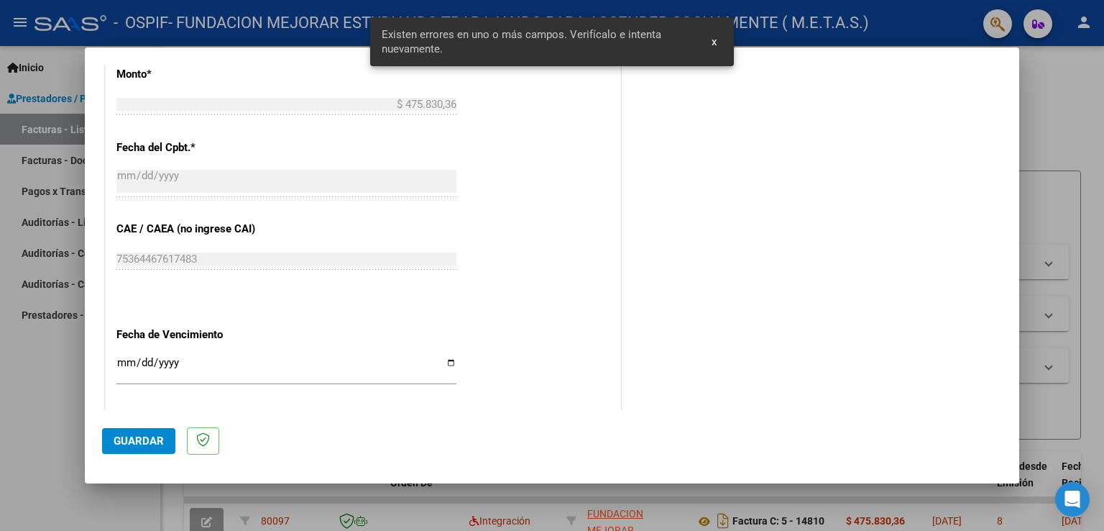
scroll to position [792, 0]
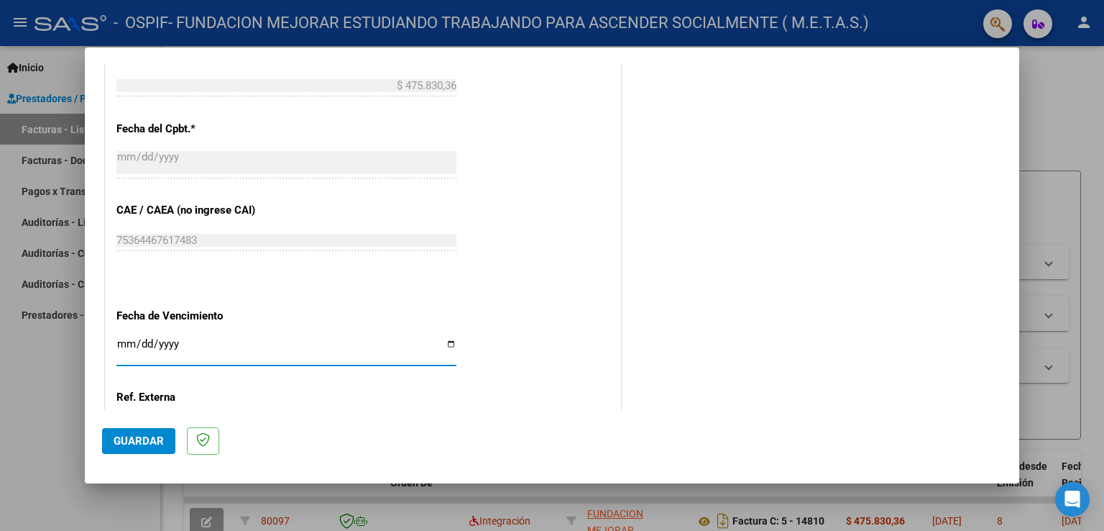
click at [440, 343] on input "Ingresar la fecha" at bounding box center [286, 349] width 340 height 23
click at [441, 344] on input "Ingresar la fecha" at bounding box center [286, 349] width 340 height 23
click at [444, 343] on input "Ingresar la fecha" at bounding box center [286, 349] width 340 height 23
type input "[DATE]"
click at [142, 436] on span "Guardar" at bounding box center [139, 440] width 50 height 13
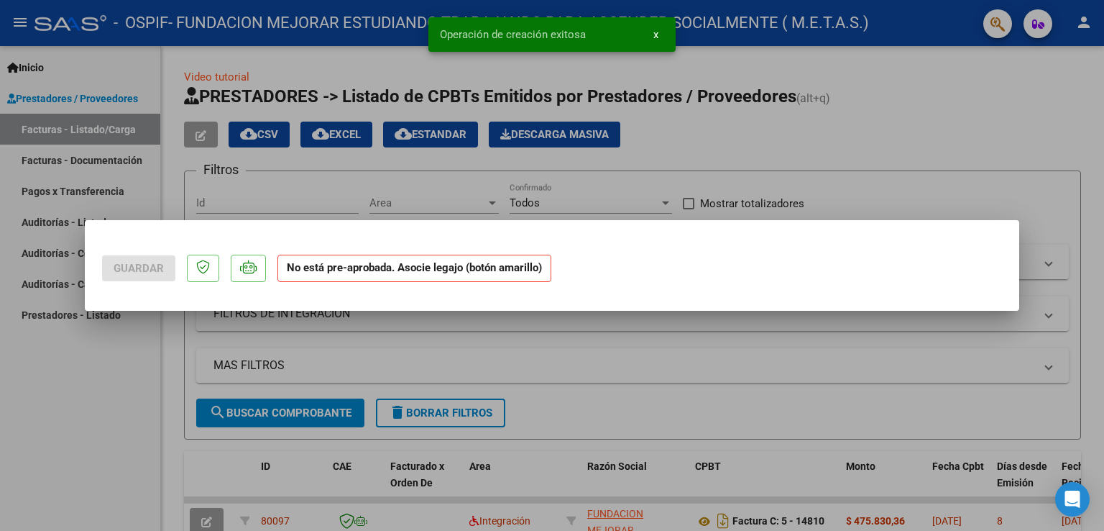
scroll to position [0, 0]
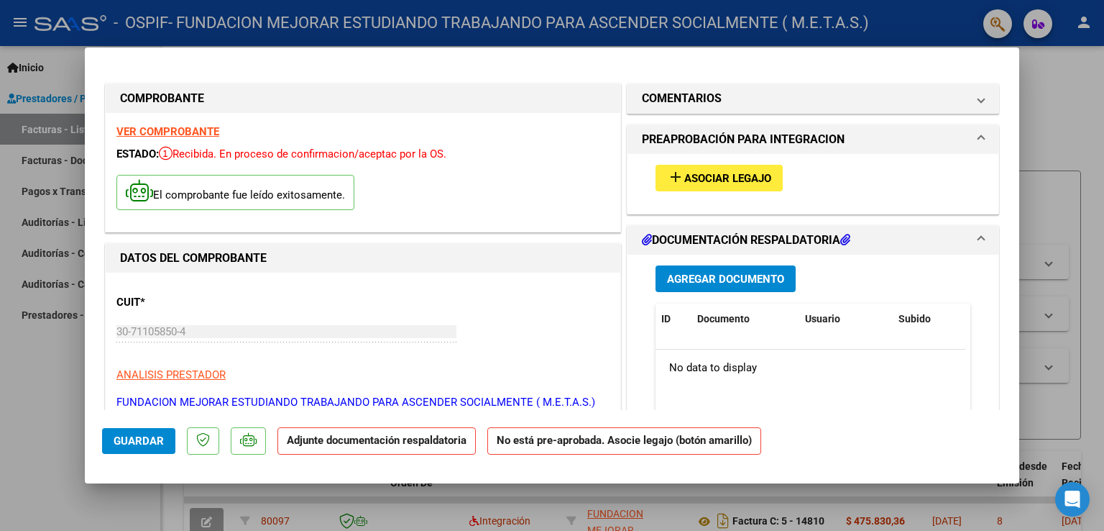
click at [156, 136] on strong "VER COMPROBANTE" at bounding box center [167, 131] width 103 height 13
click at [699, 176] on span "Asociar Legajo" at bounding box center [727, 178] width 87 height 13
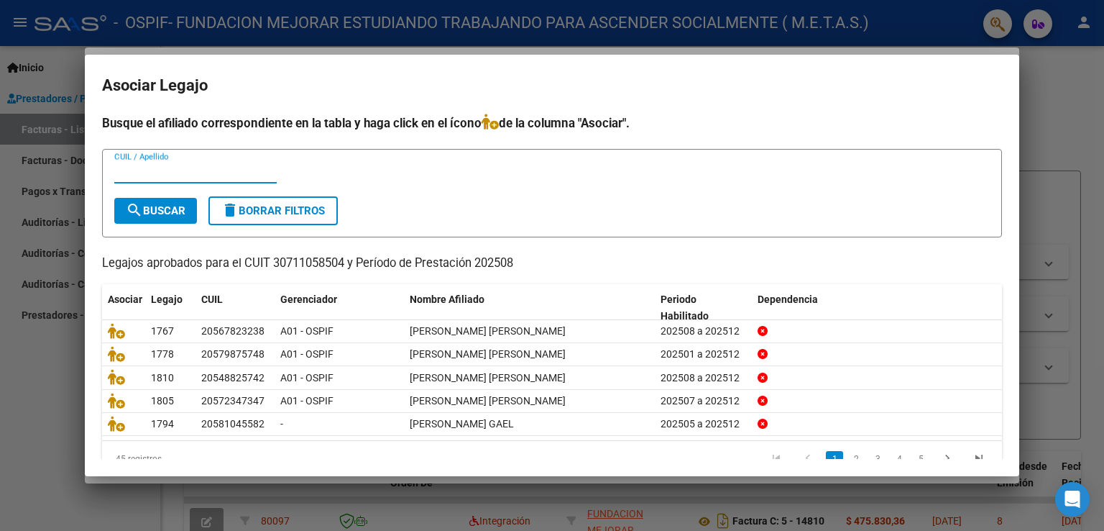
paste input "20572347347"
type input "20572347347"
click at [155, 205] on span "search Buscar" at bounding box center [156, 210] width 60 height 13
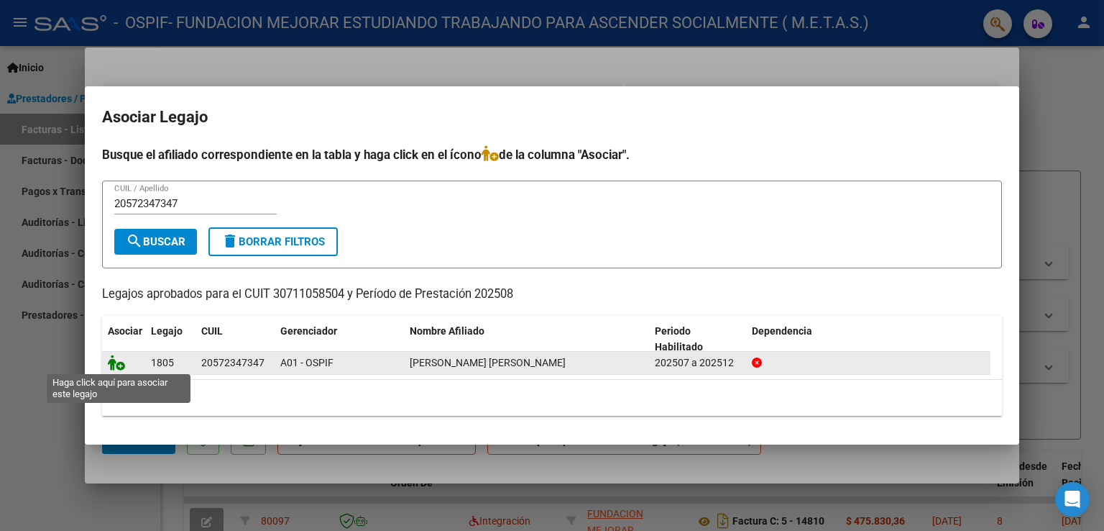
click at [121, 366] on icon at bounding box center [116, 362] width 17 height 16
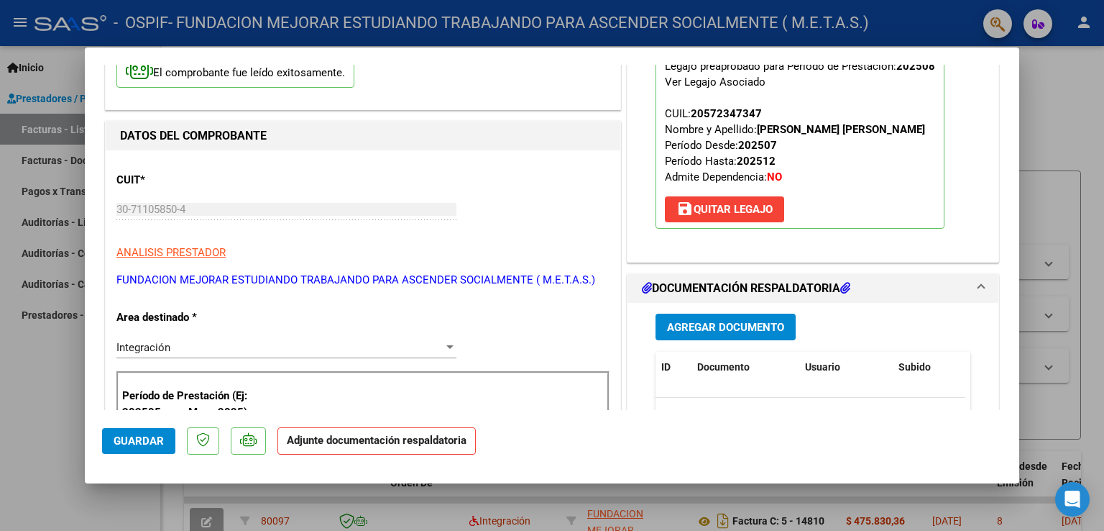
scroll to position [144, 0]
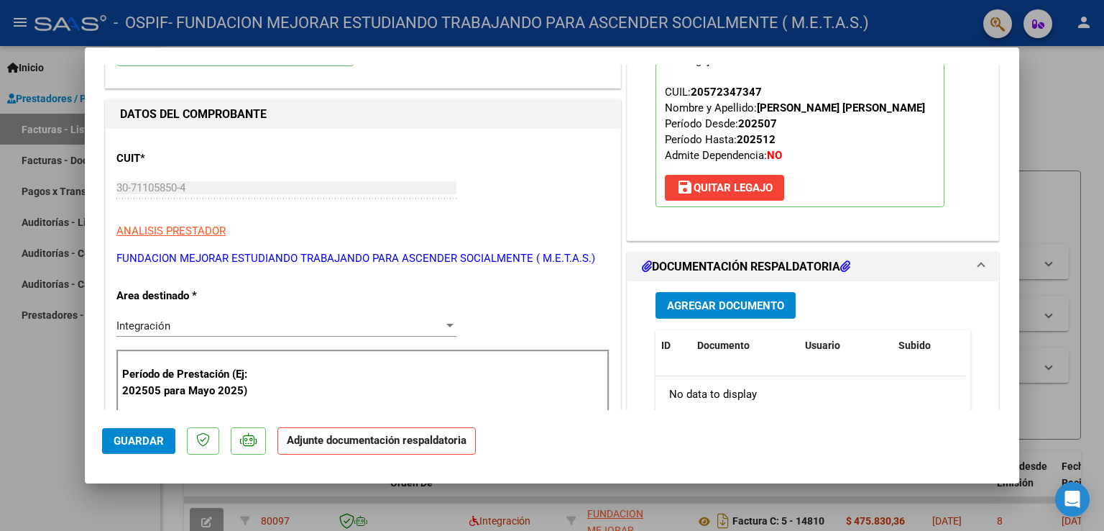
click at [688, 313] on button "Agregar Documento" at bounding box center [726, 305] width 140 height 27
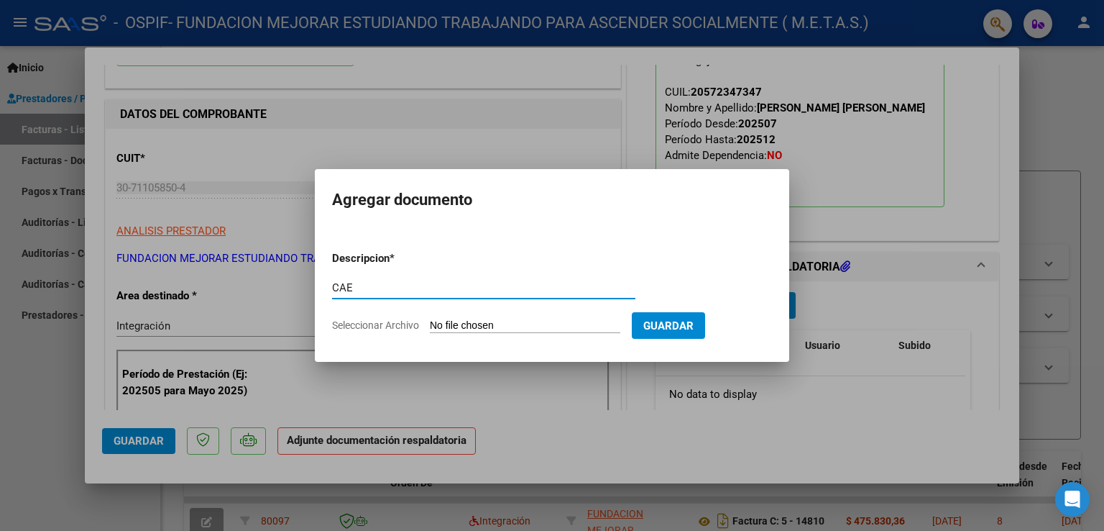
type input "CAE"
click at [440, 324] on input "Seleccionar Archivo" at bounding box center [525, 326] width 191 height 14
type input "C:\fakepath\CAE FC 15296.pdf"
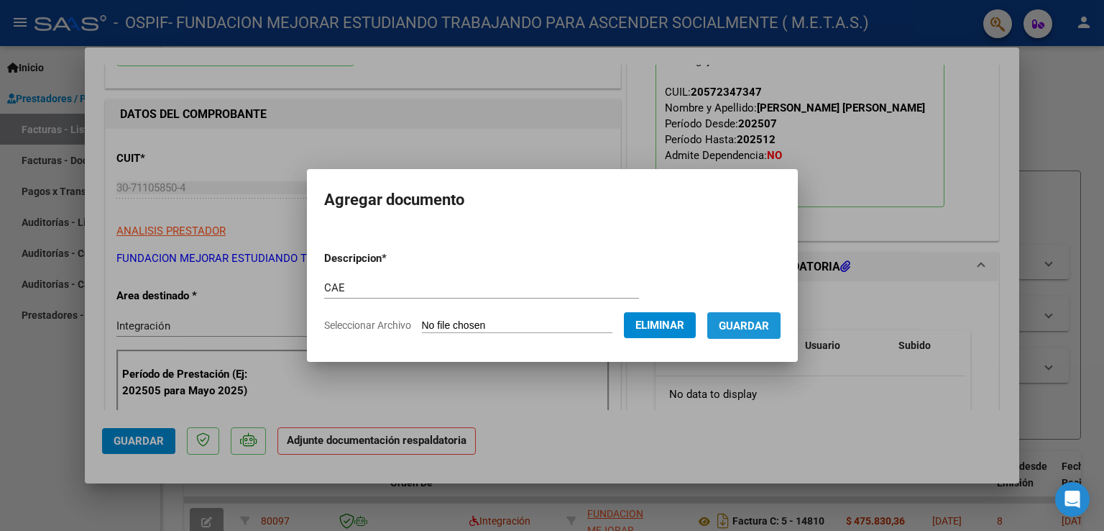
click at [748, 330] on span "Guardar" at bounding box center [744, 325] width 50 height 13
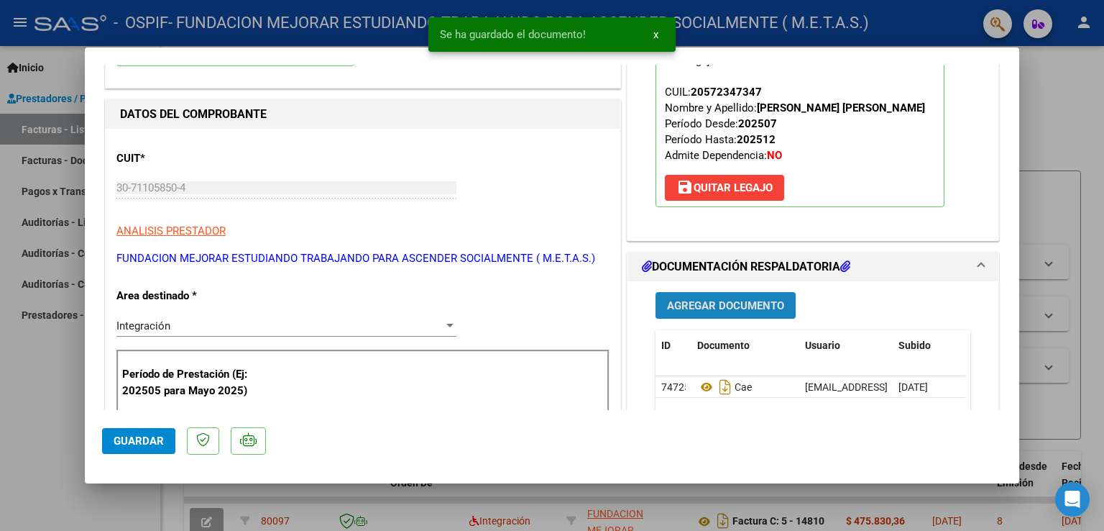
click at [735, 309] on span "Agregar Documento" at bounding box center [725, 305] width 117 height 13
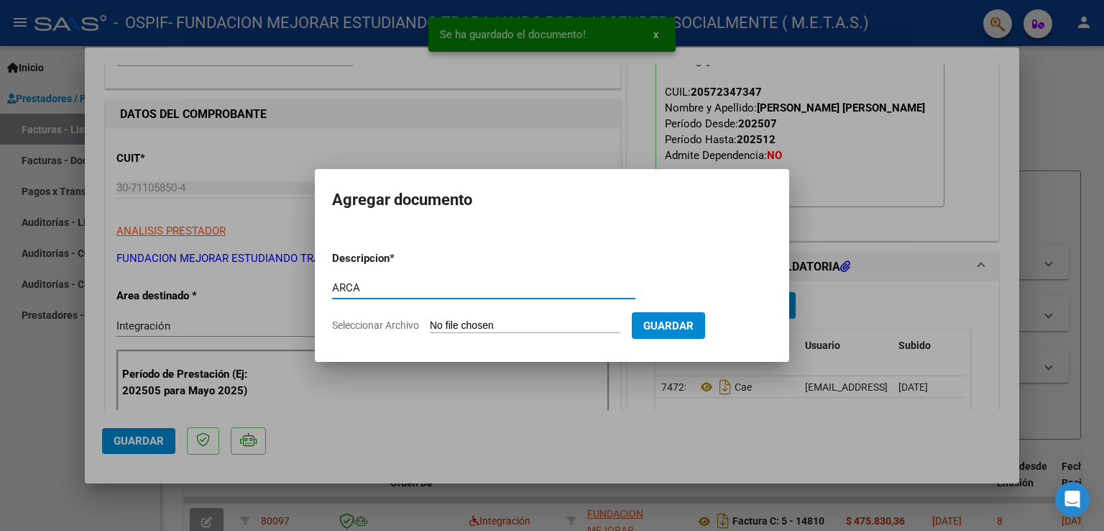
type input "ARCA"
click at [497, 328] on input "Seleccionar Archivo" at bounding box center [525, 326] width 191 height 14
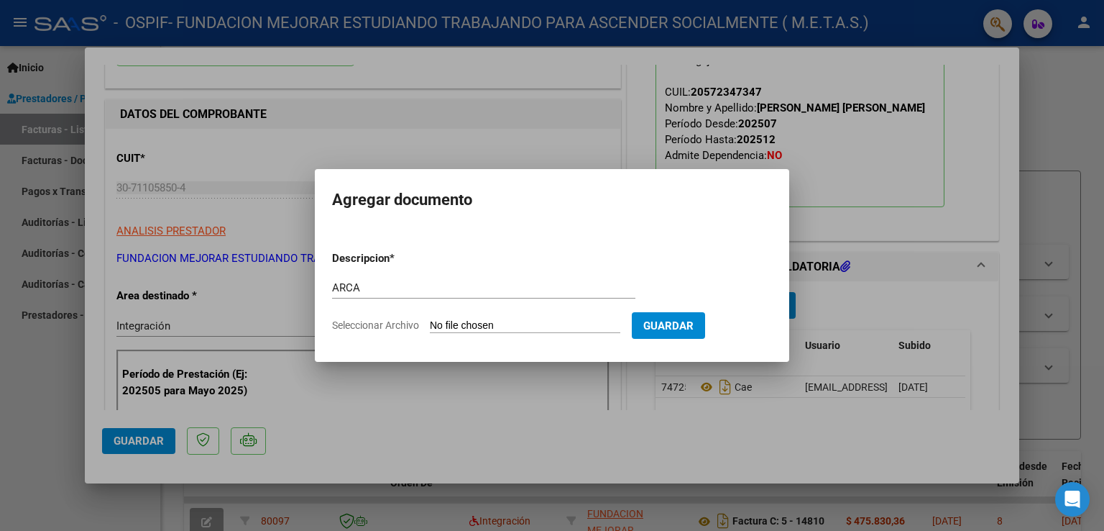
type input "C:\fakepath\ARCA AFIP.pdf"
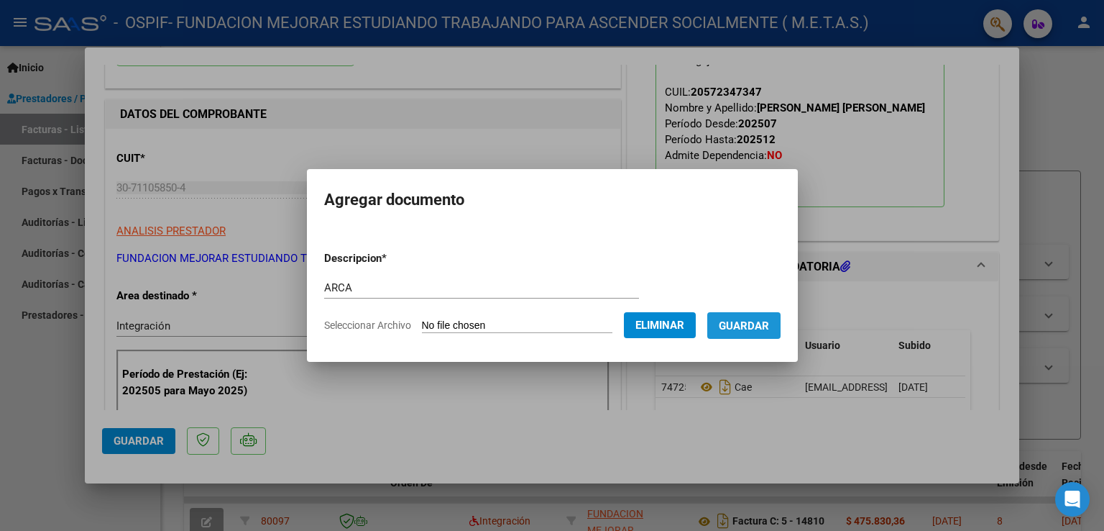
click at [759, 332] on span "Guardar" at bounding box center [744, 325] width 50 height 13
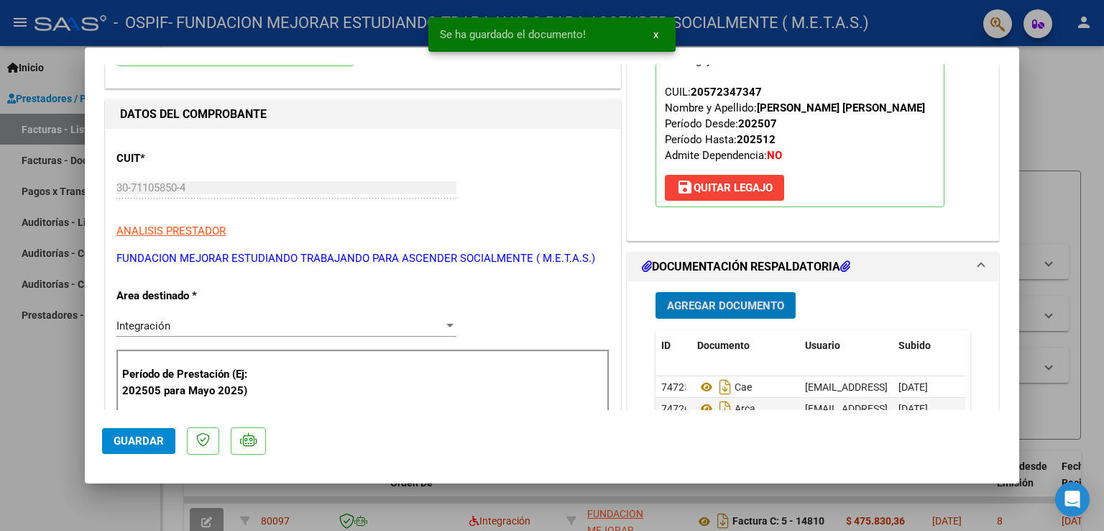
click at [743, 316] on button "Agregar Documento" at bounding box center [726, 305] width 140 height 27
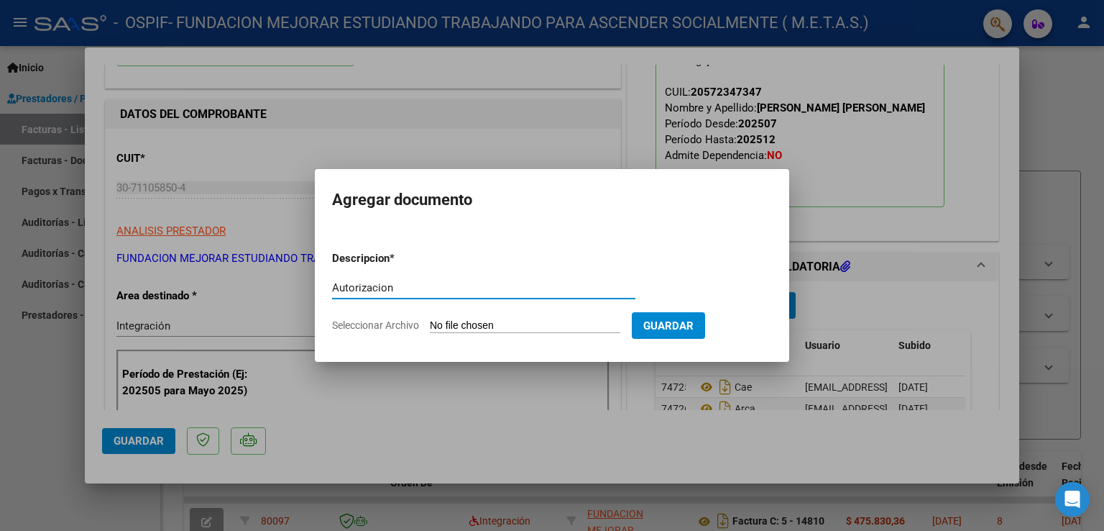
type input "Autorizacion"
click at [549, 324] on input "Seleccionar Archivo" at bounding box center [525, 326] width 191 height 14
type input "C:\fakepath\[PERSON_NAME] [PERSON_NAME] ([PERSON_NAME]).pdf"
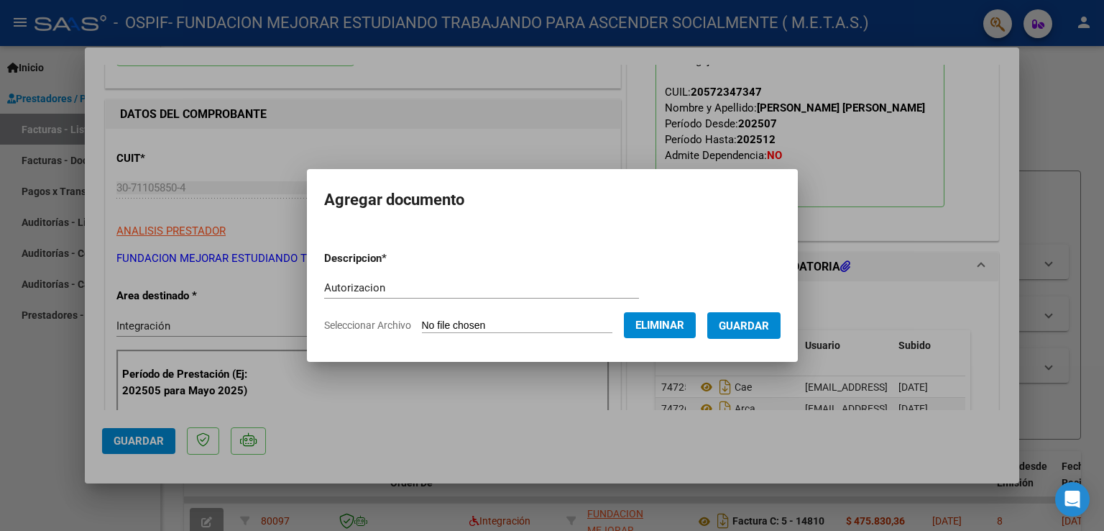
click at [758, 326] on span "Guardar" at bounding box center [744, 325] width 50 height 13
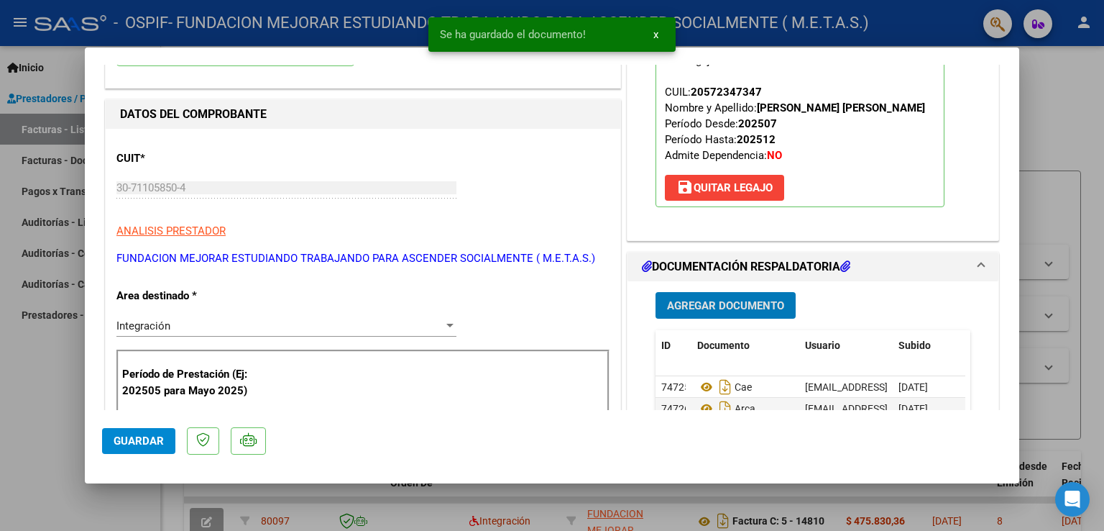
click at [743, 306] on span "Agregar Documento" at bounding box center [725, 305] width 117 height 13
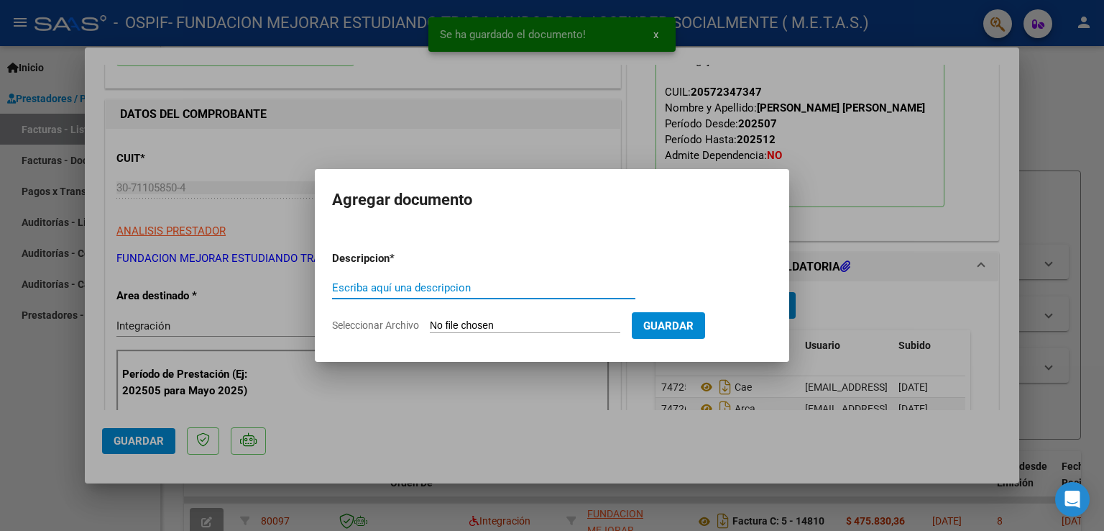
type input "A"
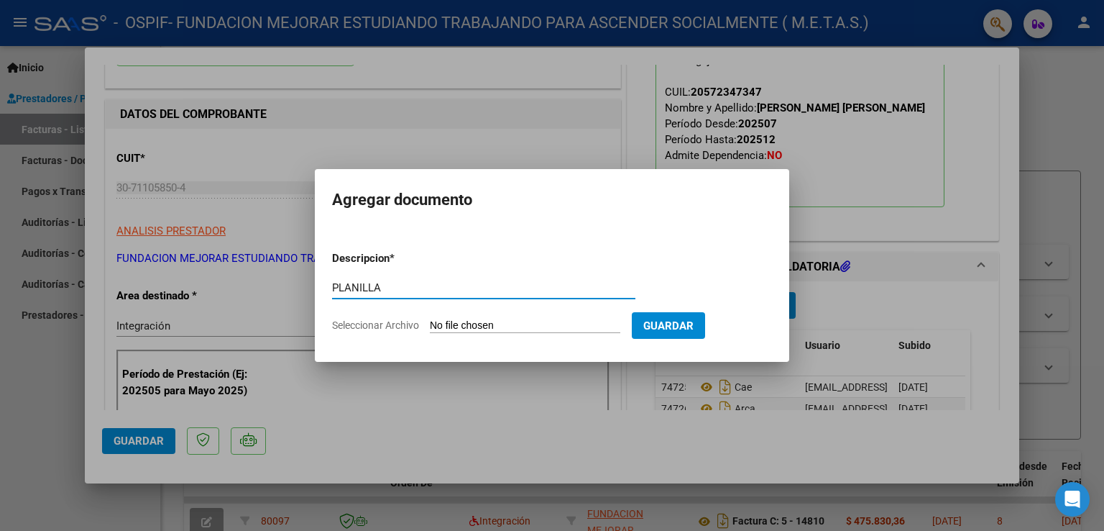
type input "PLANILLA"
click at [540, 326] on input "Seleccionar Archivo" at bounding box center [525, 326] width 191 height 14
type input "C:\fakepath\[PERSON_NAME] [PERSON_NAME]-Planilla Agosto.pdf"
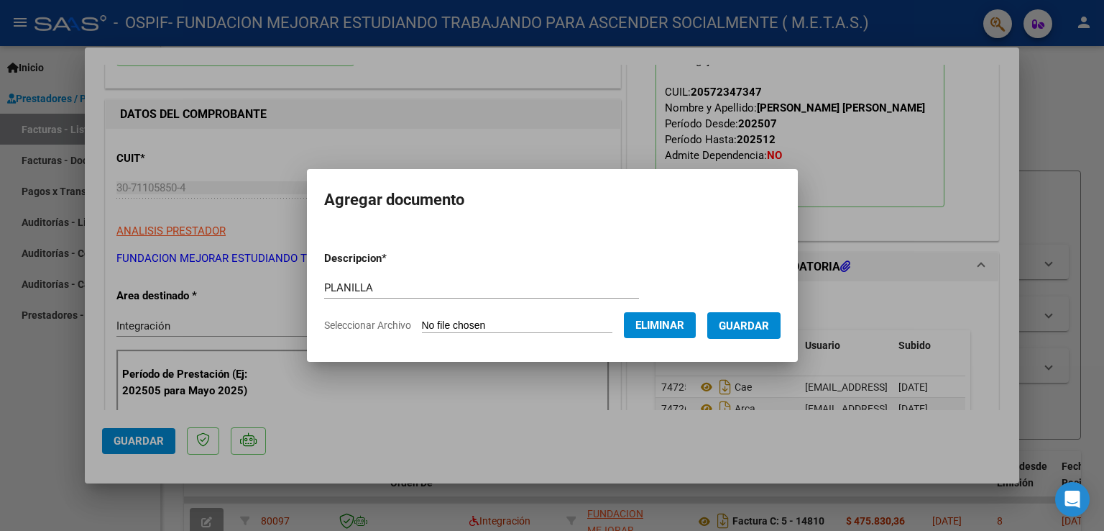
click at [757, 327] on span "Guardar" at bounding box center [744, 325] width 50 height 13
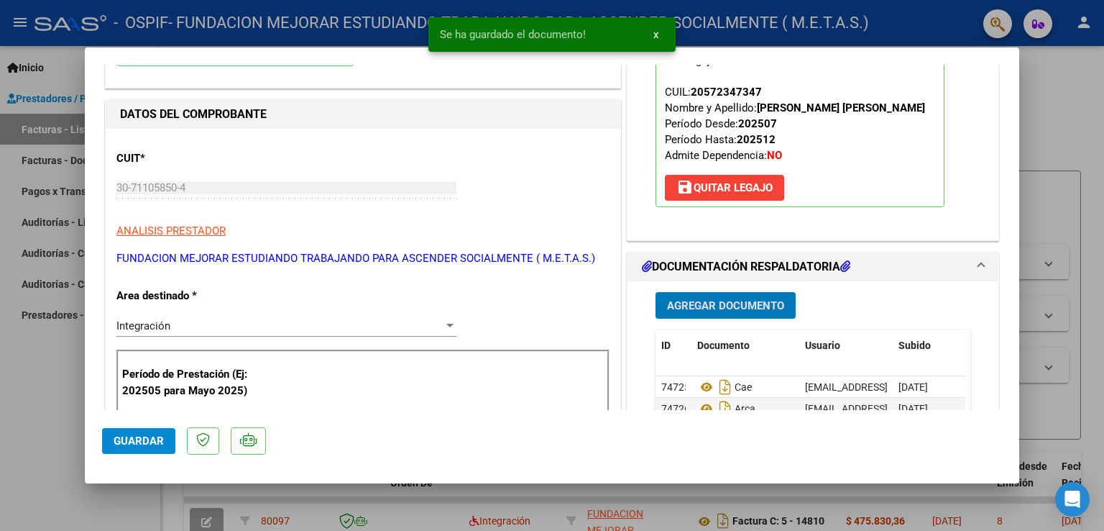
click at [721, 306] on span "Agregar Documento" at bounding box center [725, 305] width 117 height 13
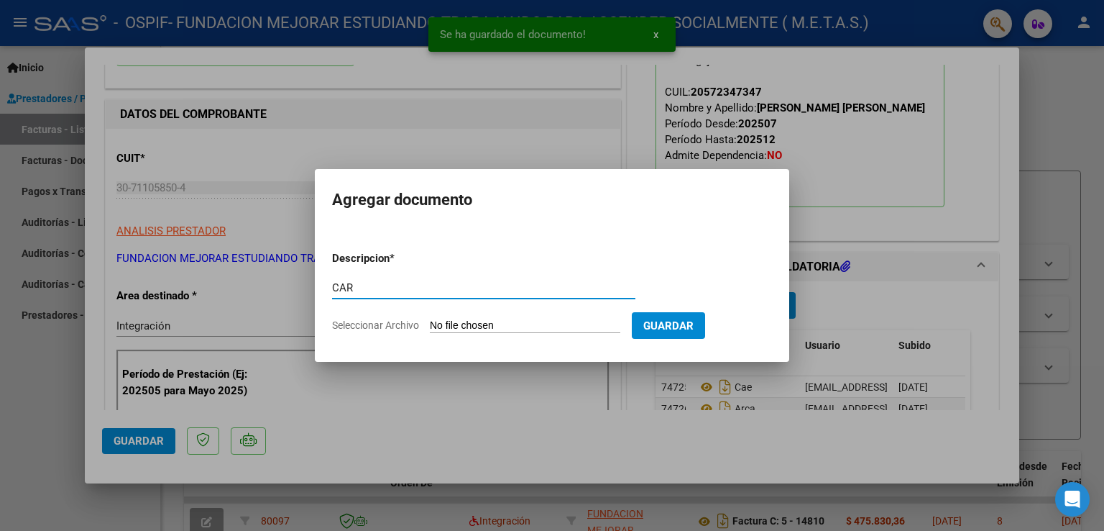
type input "CAR"
click at [469, 320] on input "Seleccionar Archivo" at bounding box center [525, 326] width 191 height 14
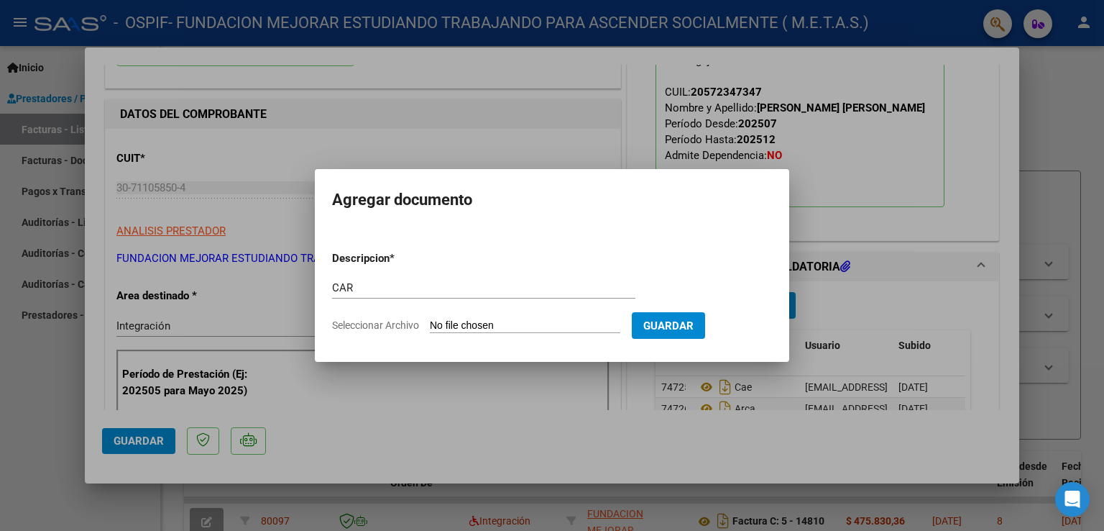
type input "C:\fakepath\CAR [PERSON_NAME].pdf"
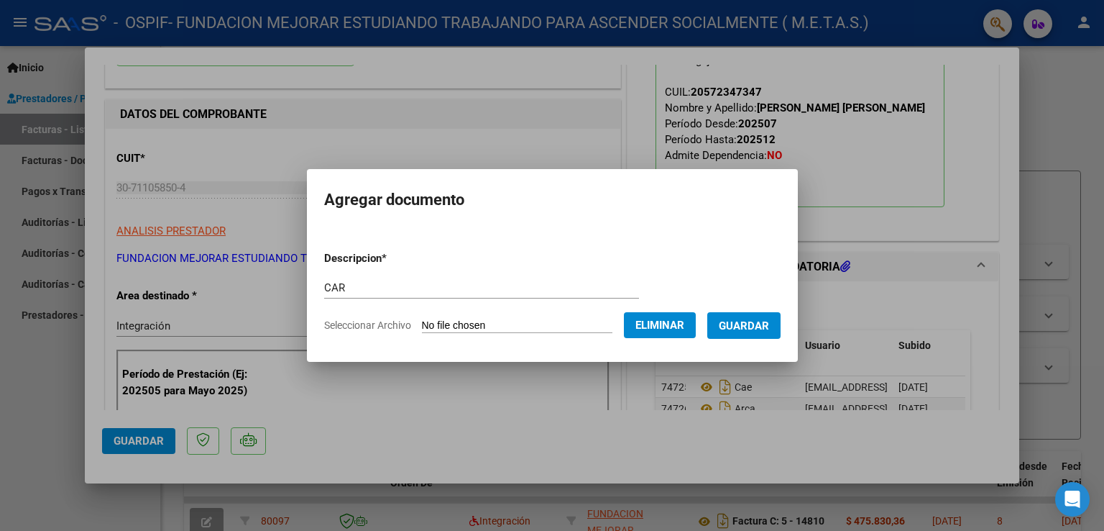
click at [769, 331] on span "Guardar" at bounding box center [744, 325] width 50 height 13
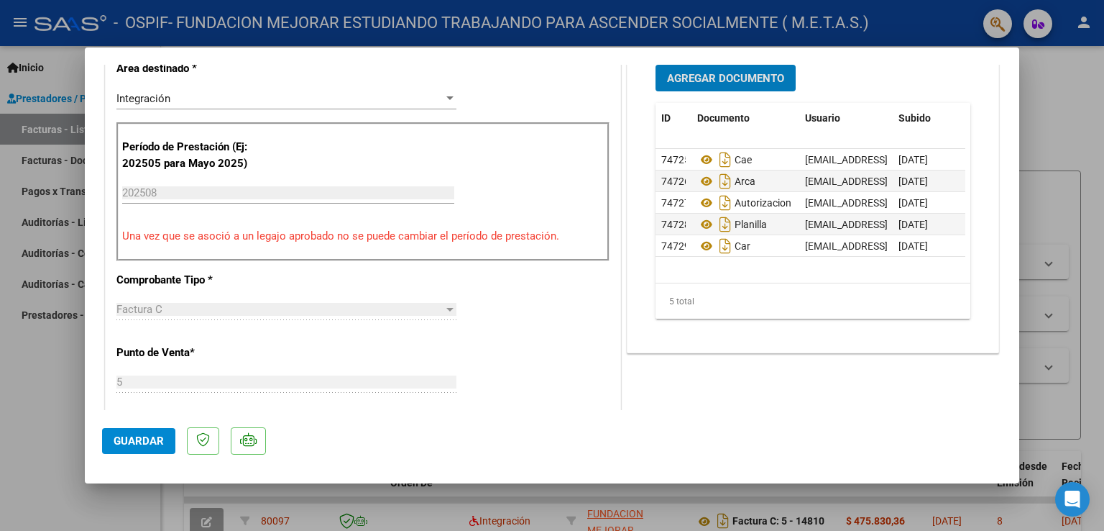
scroll to position [359, 0]
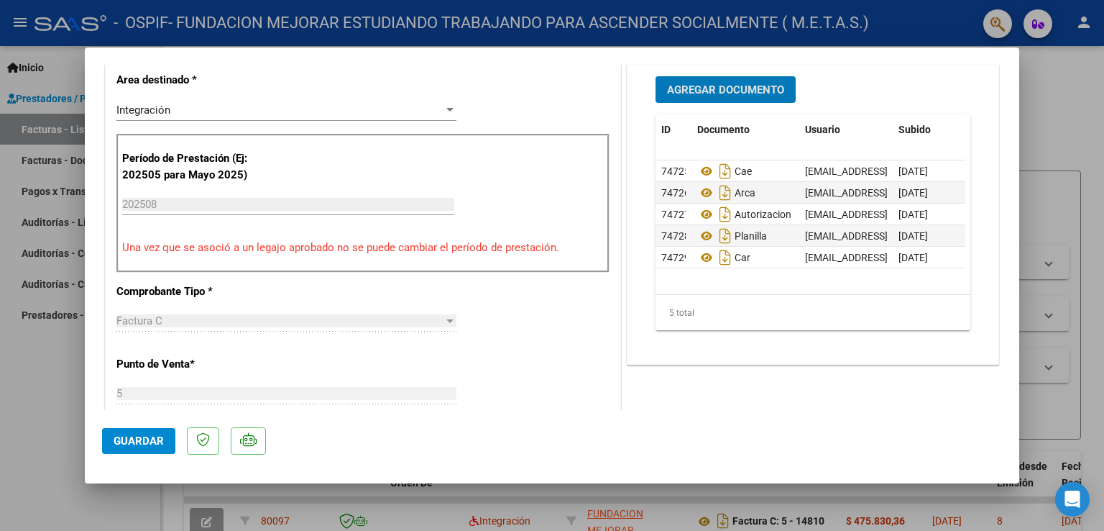
click at [141, 441] on span "Guardar" at bounding box center [139, 440] width 50 height 13
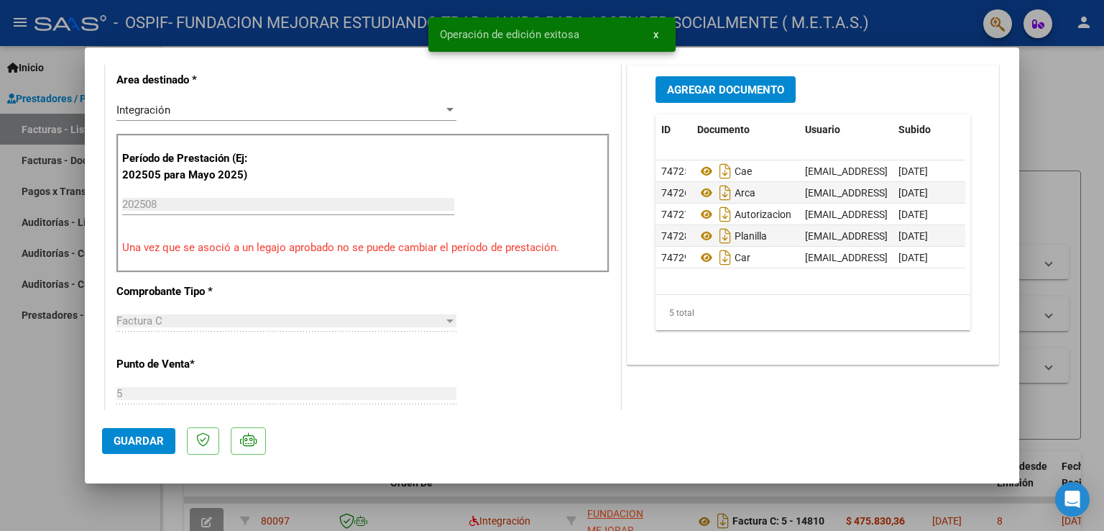
click at [60, 427] on div at bounding box center [552, 265] width 1104 height 531
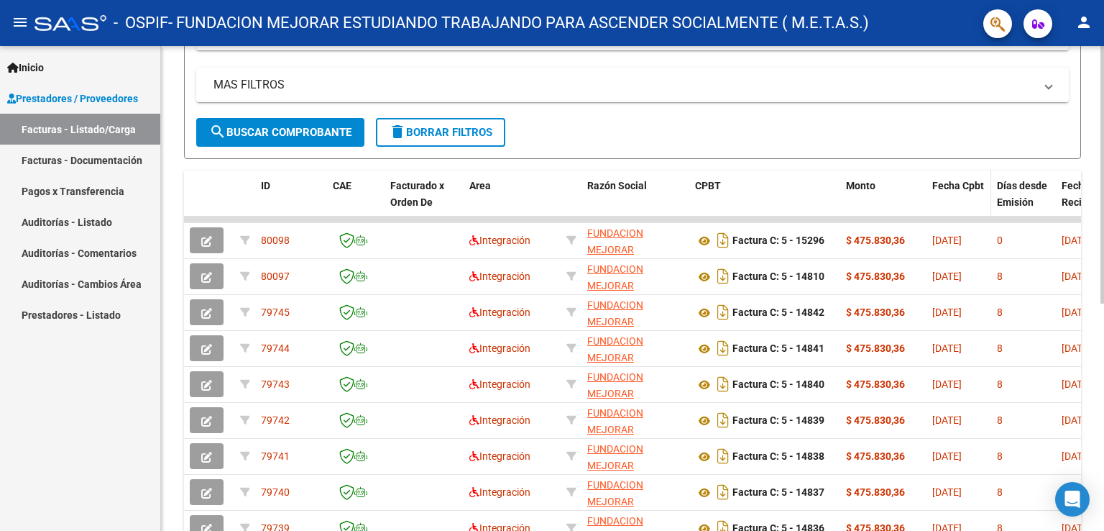
scroll to position [288, 0]
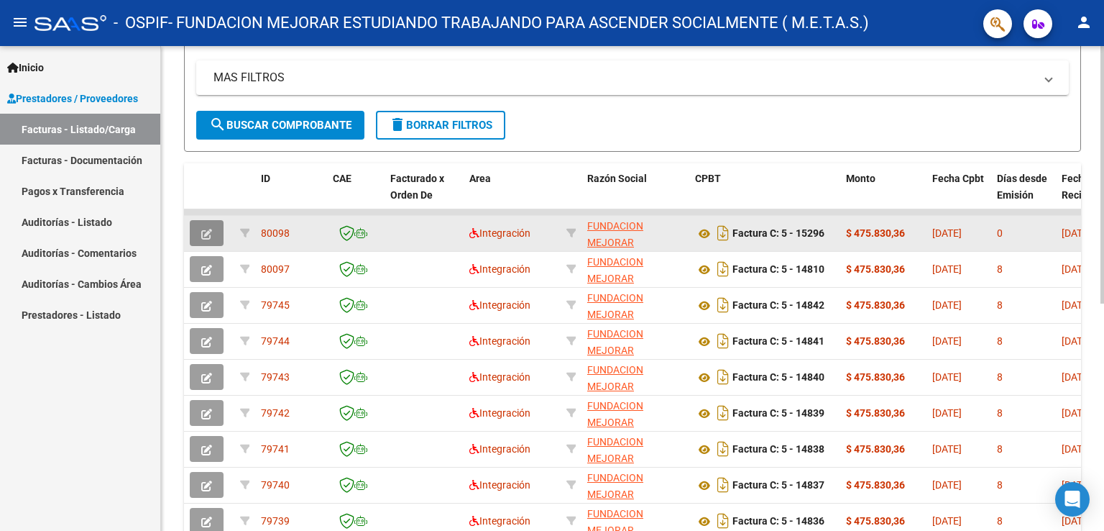
click at [207, 234] on icon "button" at bounding box center [206, 234] width 11 height 11
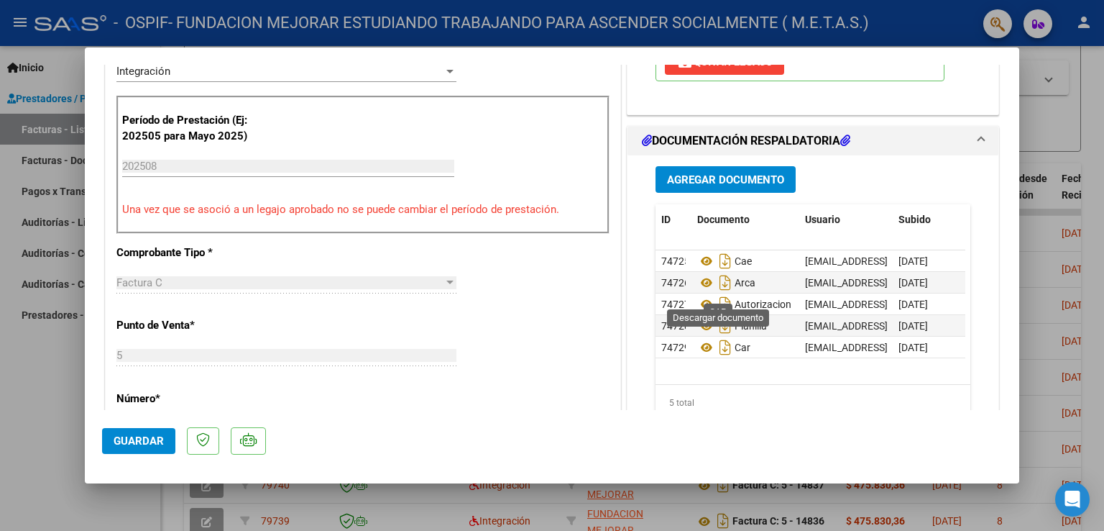
scroll to position [431, 0]
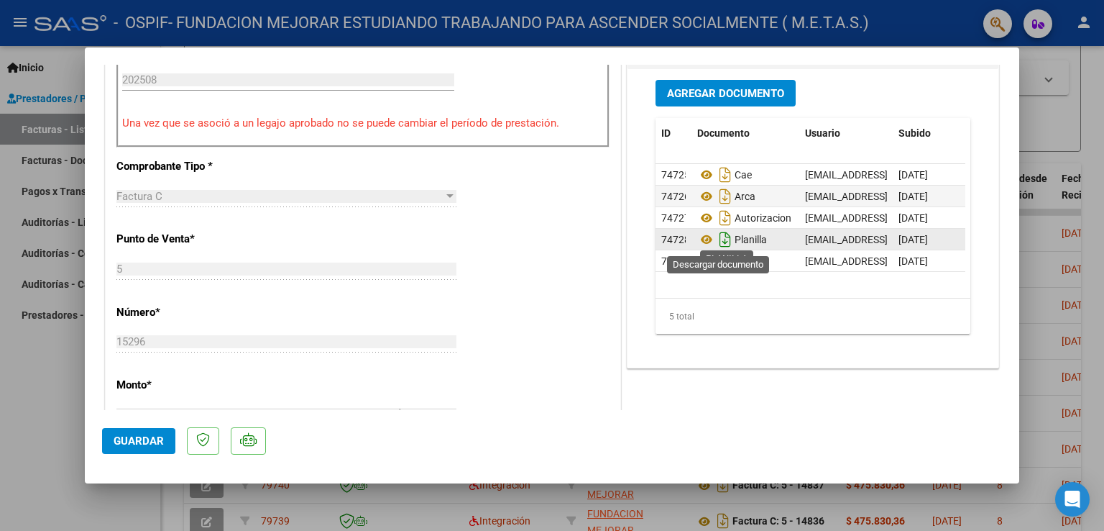
click at [719, 237] on icon "Descargar documento" at bounding box center [725, 239] width 19 height 23
click at [158, 446] on span "Guardar" at bounding box center [139, 440] width 50 height 13
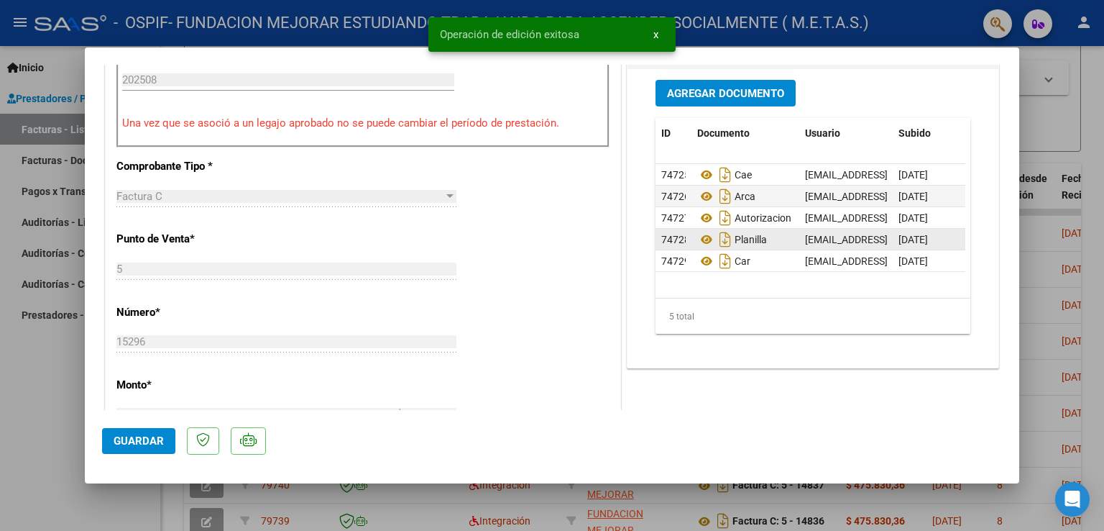
click at [48, 444] on div at bounding box center [552, 265] width 1104 height 531
type input "$ 0,00"
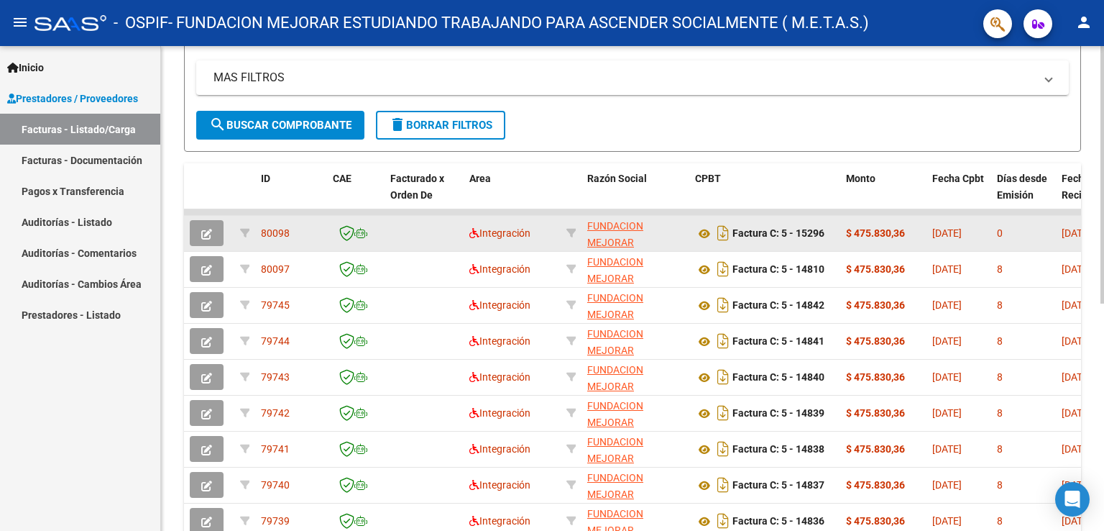
click at [209, 231] on icon "button" at bounding box center [206, 234] width 11 height 11
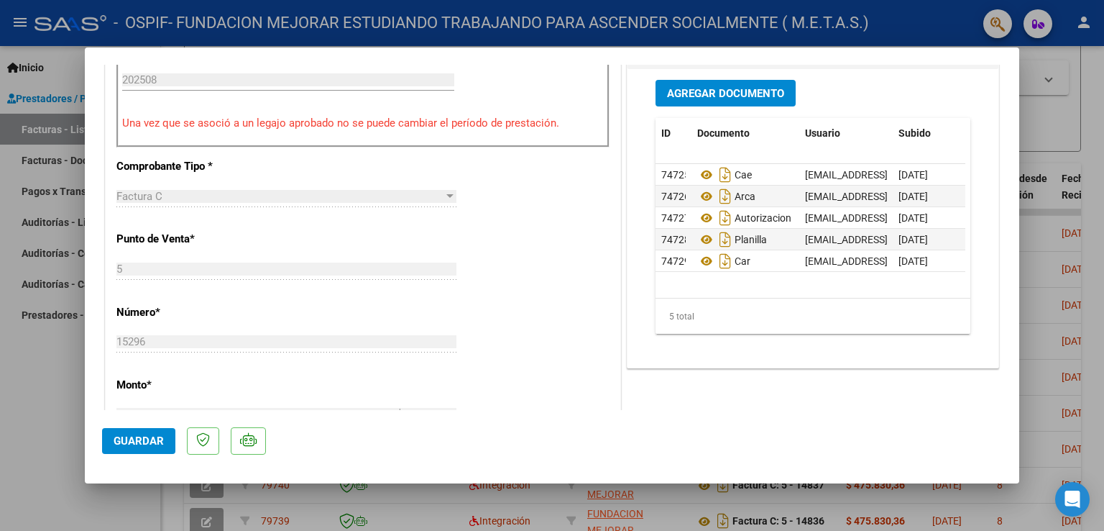
click at [18, 357] on div at bounding box center [552, 265] width 1104 height 531
type input "$ 0,00"
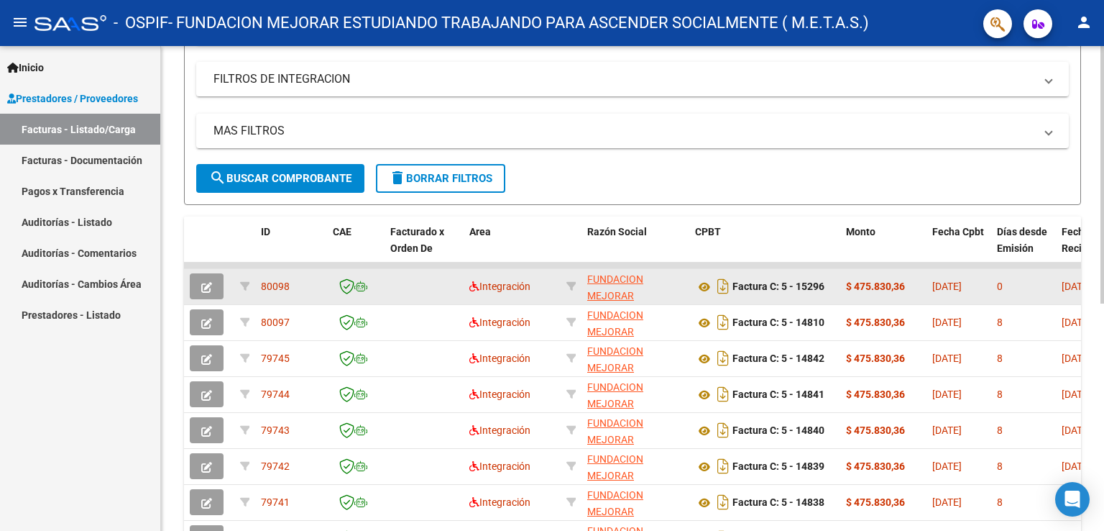
scroll to position [216, 0]
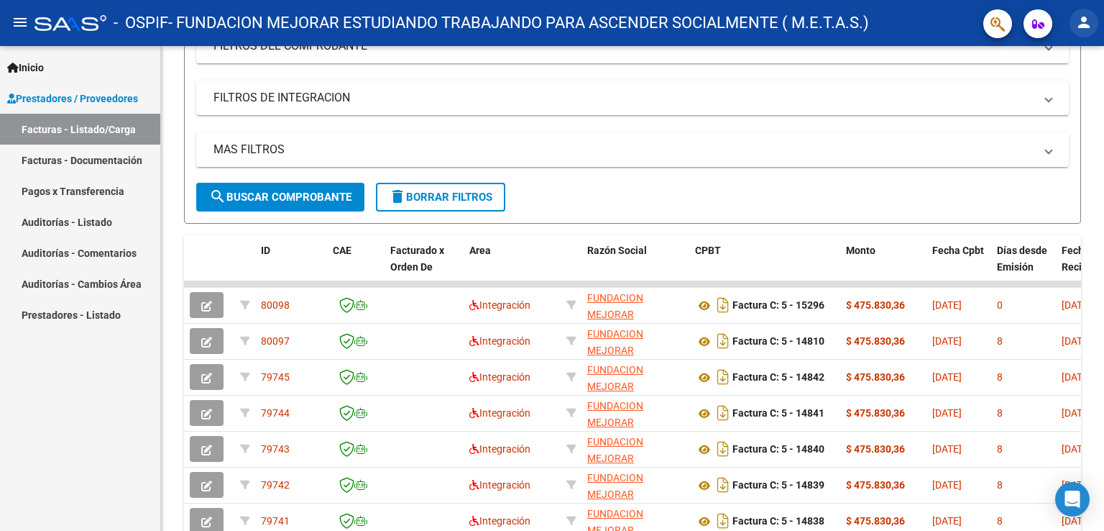
click at [1078, 25] on mat-icon "person" at bounding box center [1084, 22] width 17 height 17
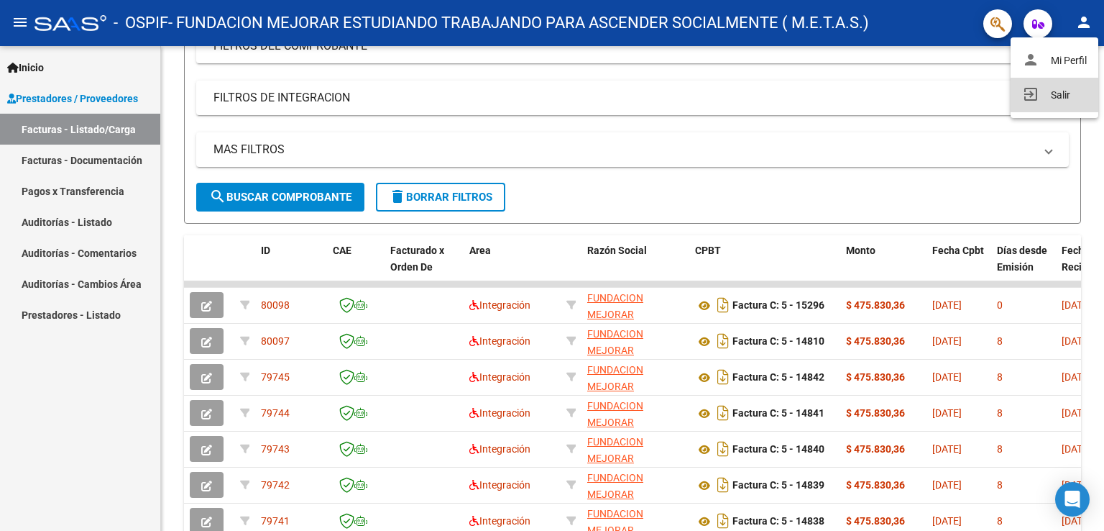
click at [1053, 93] on button "exit_to_app Salir" at bounding box center [1055, 95] width 88 height 35
